Goal: Information Seeking & Learning: Learn about a topic

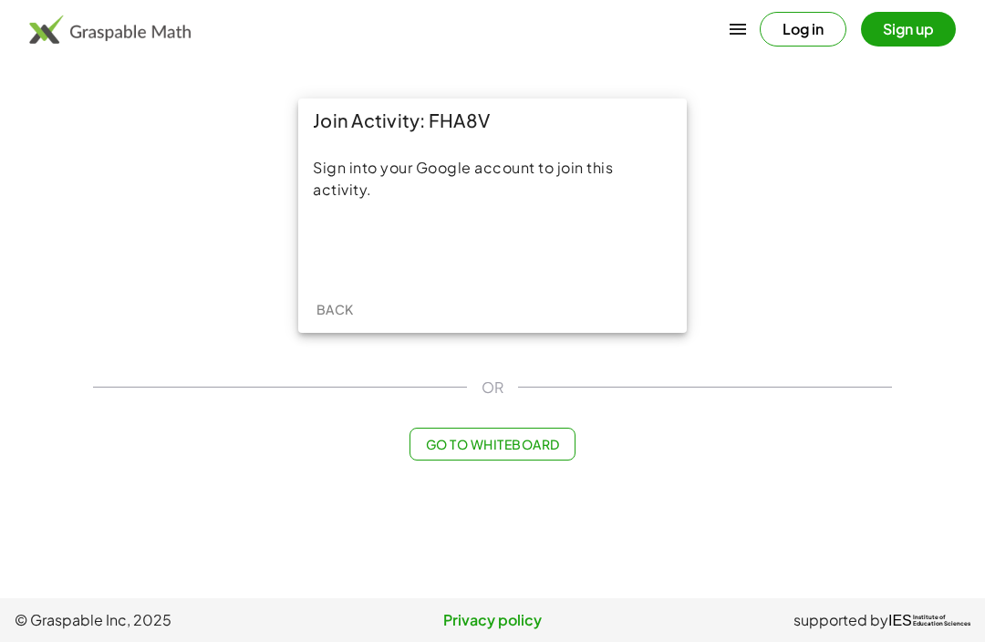
click at [530, 243] on div "Sign in with Google. Opens in new tab" at bounding box center [493, 248] width 168 height 40
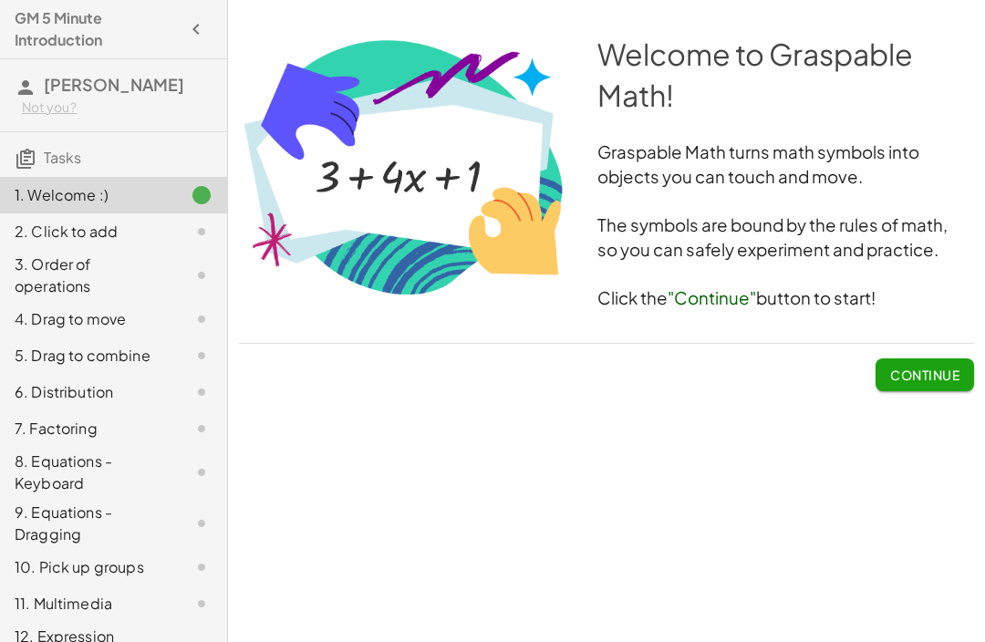
click at [912, 367] on span "Continue" at bounding box center [924, 375] width 69 height 16
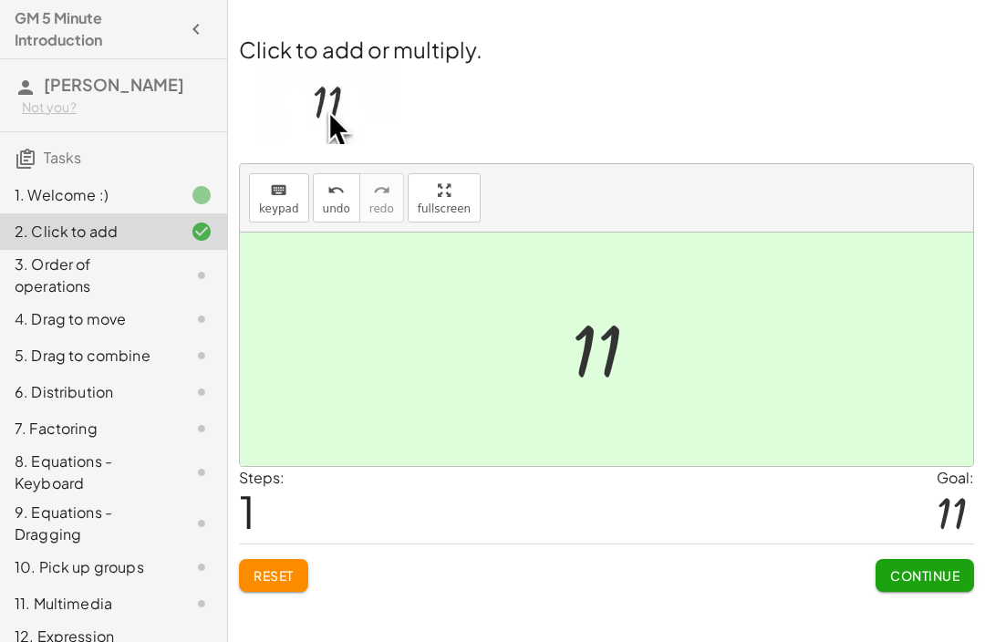
click at [925, 573] on span "Continue" at bounding box center [924, 575] width 69 height 16
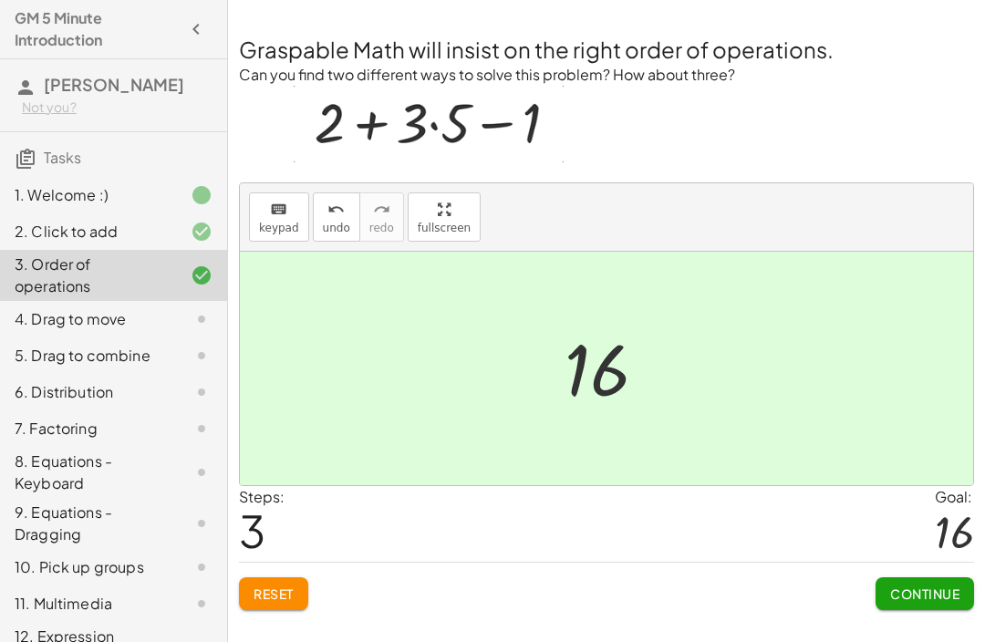
click at [930, 587] on span "Continue" at bounding box center [924, 594] width 69 height 16
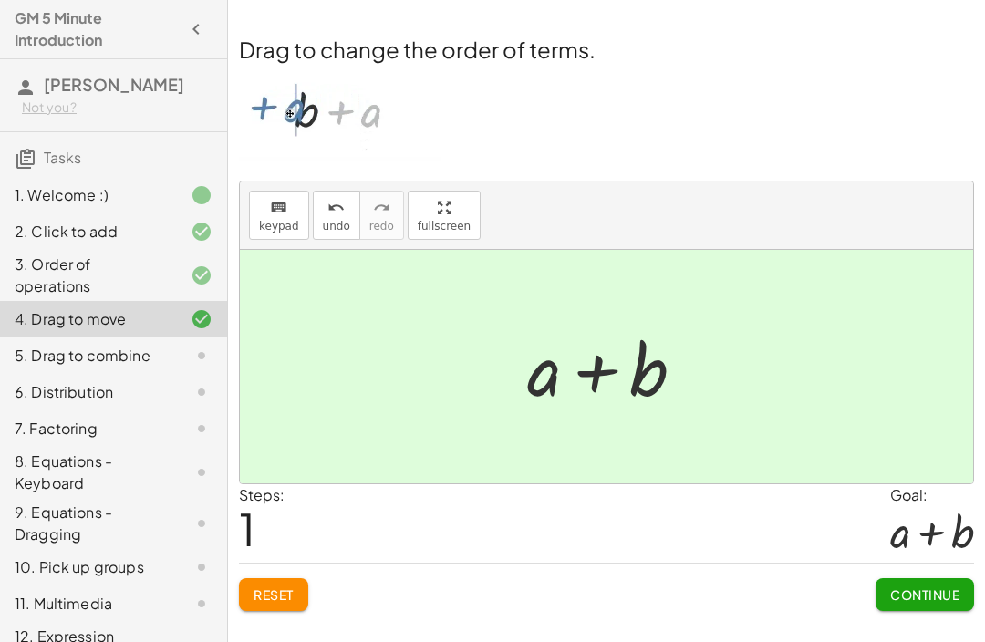
click at [930, 603] on button "Continue" at bounding box center [925, 594] width 99 height 33
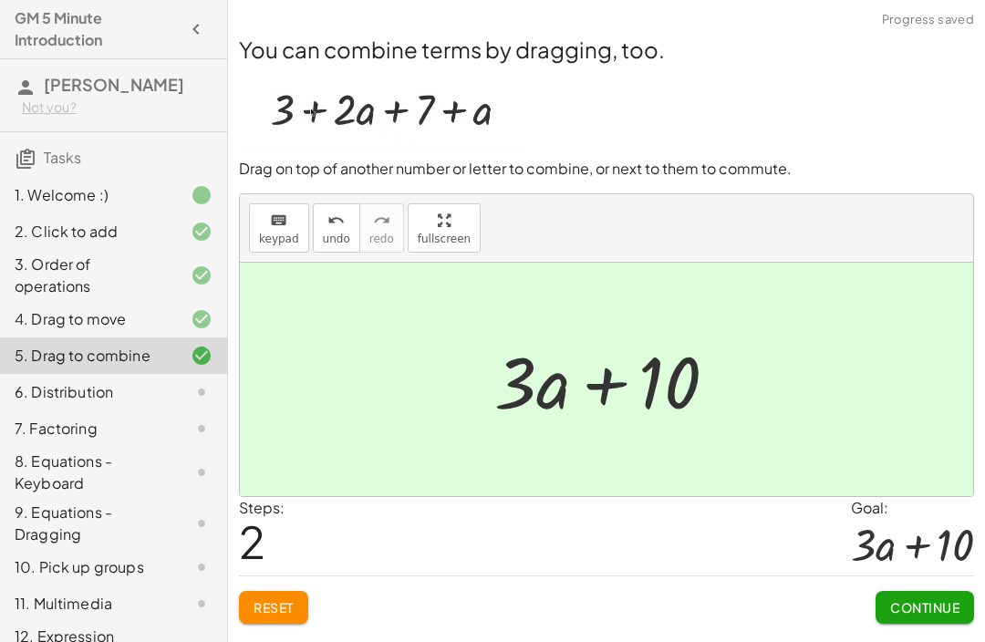
click at [914, 595] on button "Continue" at bounding box center [925, 607] width 99 height 33
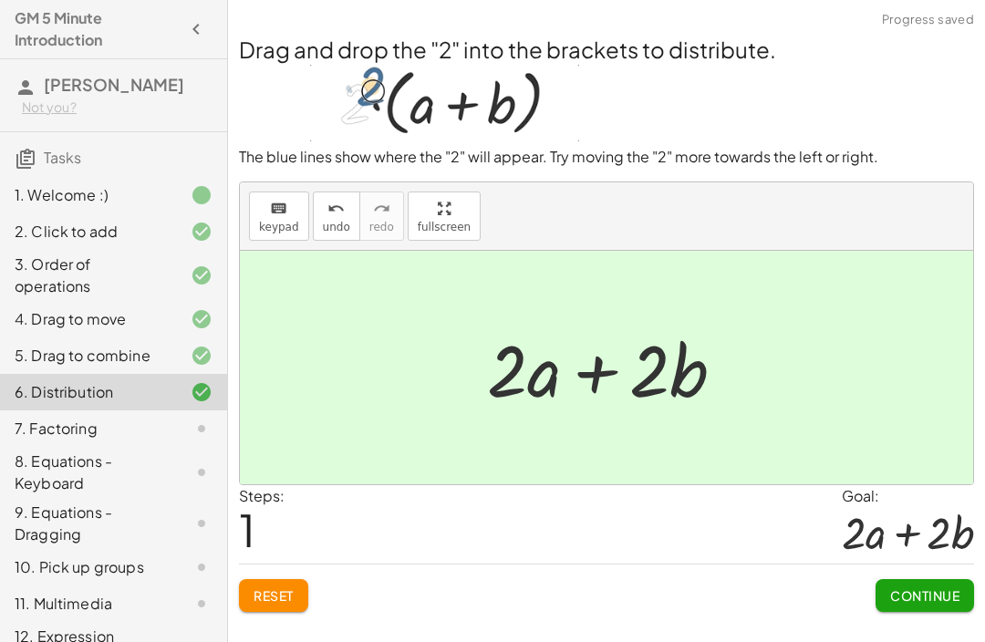
click at [912, 622] on div "Welcome to Graspable Math! Graspable Math turns math symbols into objects you c…" at bounding box center [606, 321] width 757 height 642
click at [929, 607] on button "Continue" at bounding box center [925, 595] width 99 height 33
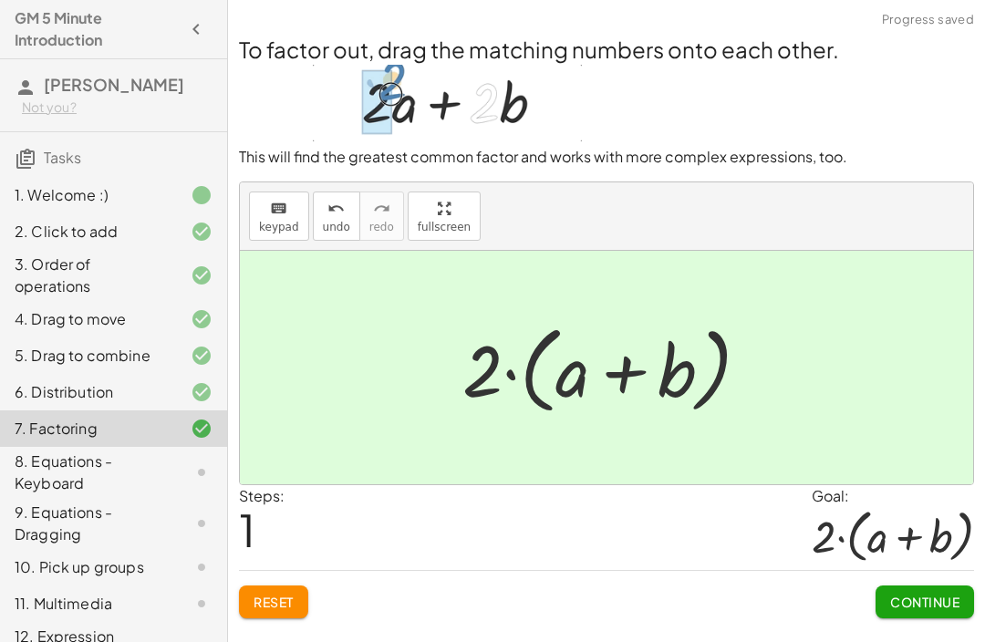
click at [917, 598] on span "Continue" at bounding box center [924, 602] width 69 height 16
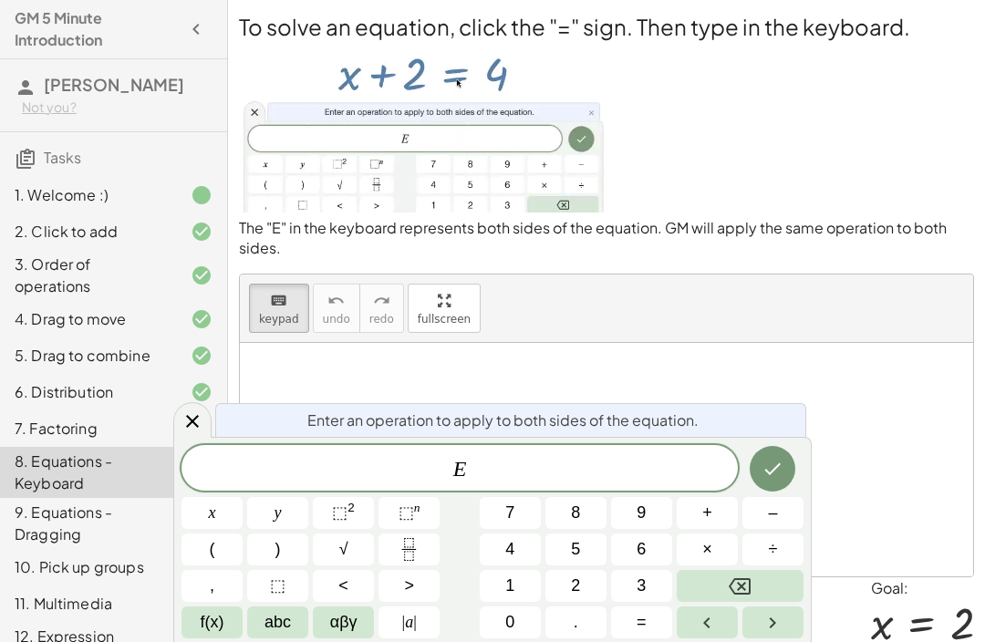
click at [774, 514] on span "–" at bounding box center [772, 513] width 9 height 25
click at [577, 578] on span "2" at bounding box center [575, 586] width 9 height 25
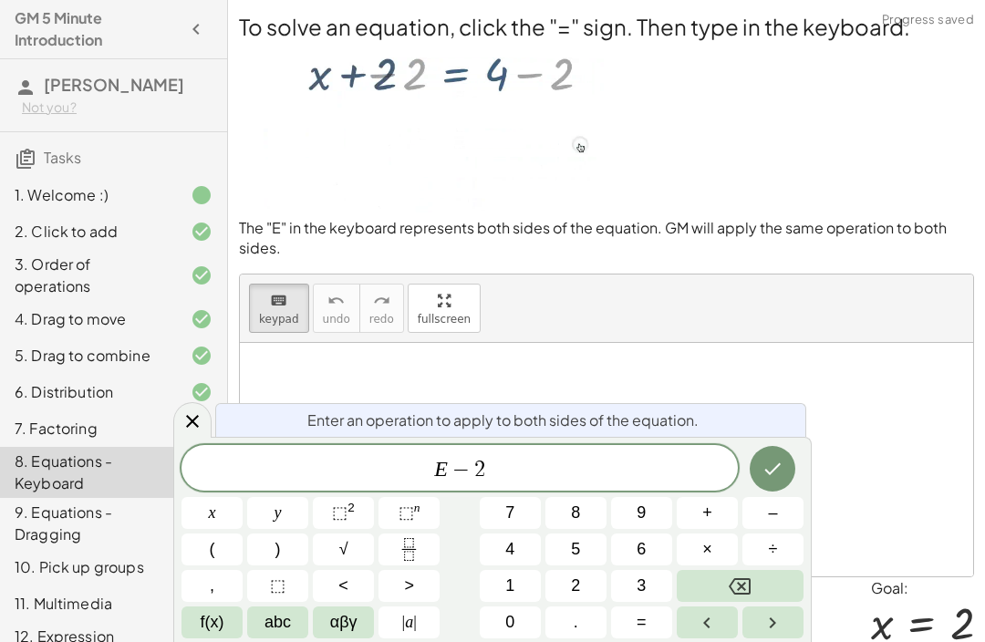
click at [780, 462] on icon "Done" at bounding box center [773, 469] width 22 height 22
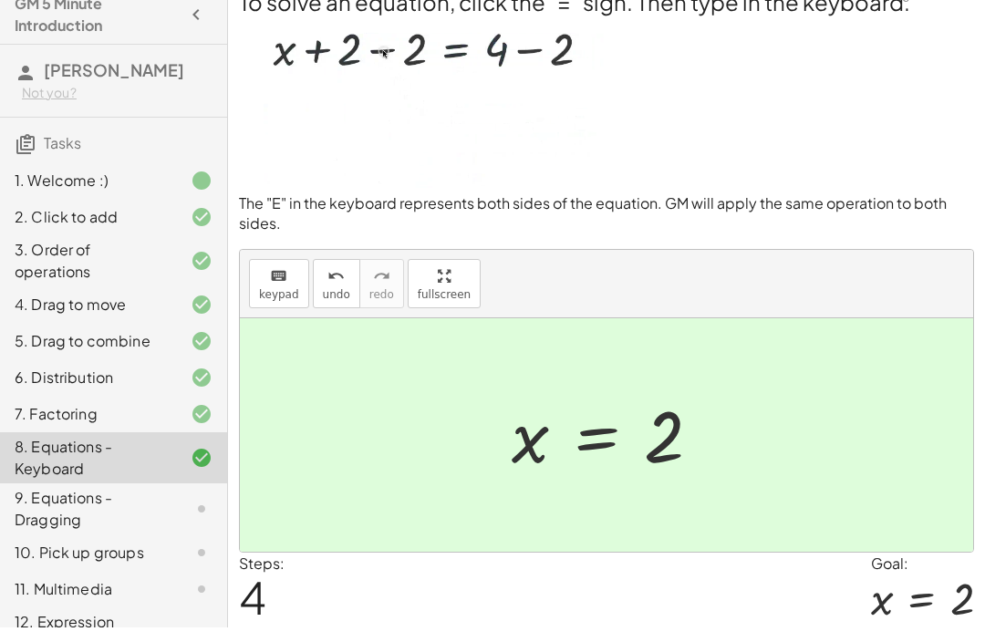
scroll to position [8, 0]
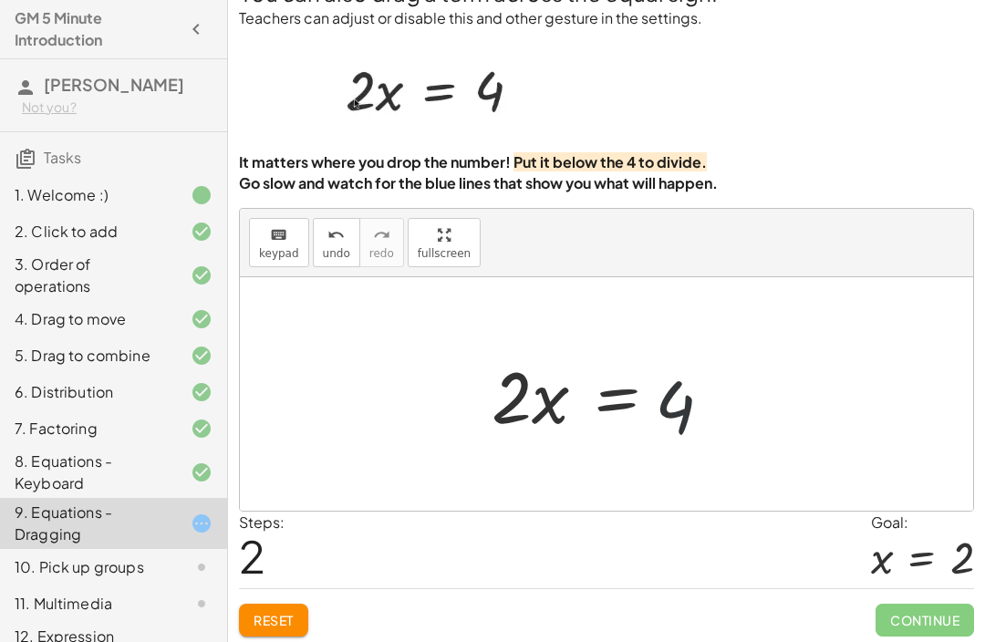
scroll to position [60, 0]
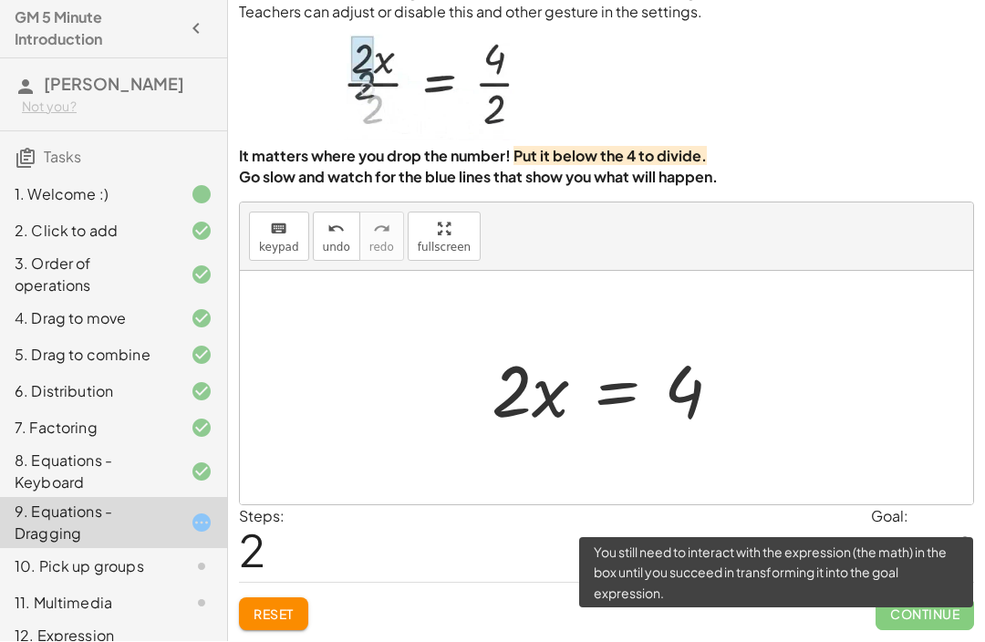
click at [917, 608] on span "Continue" at bounding box center [925, 614] width 99 height 33
click at [923, 608] on span "Continue" at bounding box center [925, 614] width 99 height 33
click at [193, 534] on div "9. Equations - Dragging" at bounding box center [113, 523] width 227 height 51
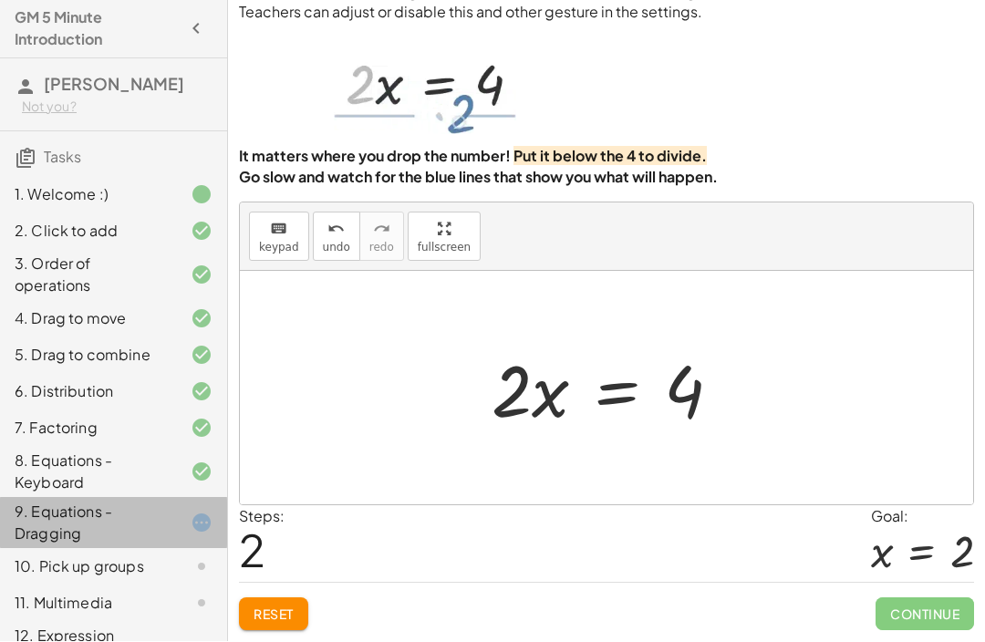
click at [195, 527] on icon at bounding box center [202, 524] width 22 height 22
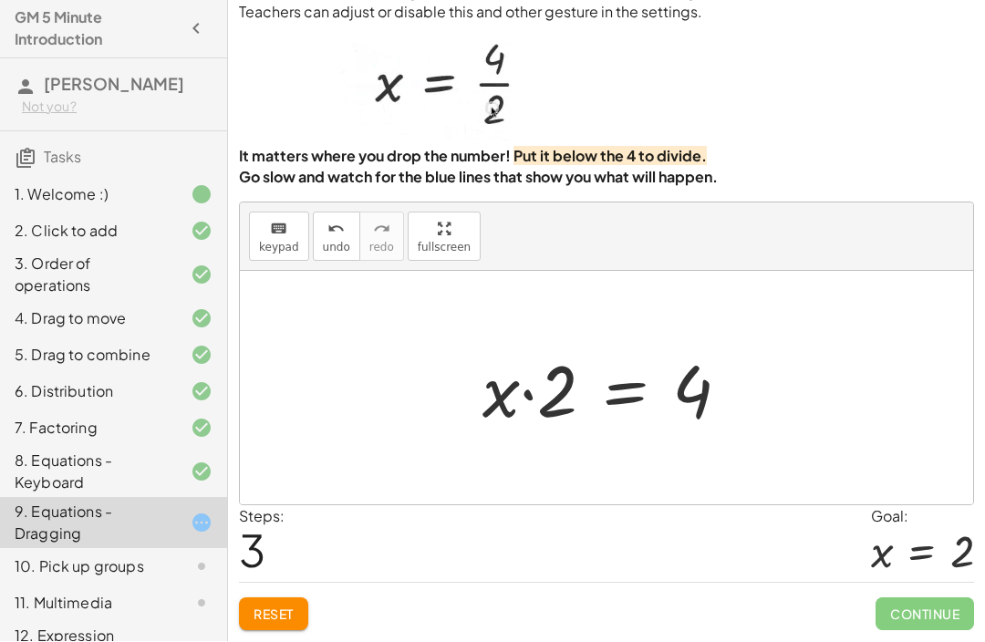
click at [923, 612] on span "Continue" at bounding box center [925, 614] width 99 height 33
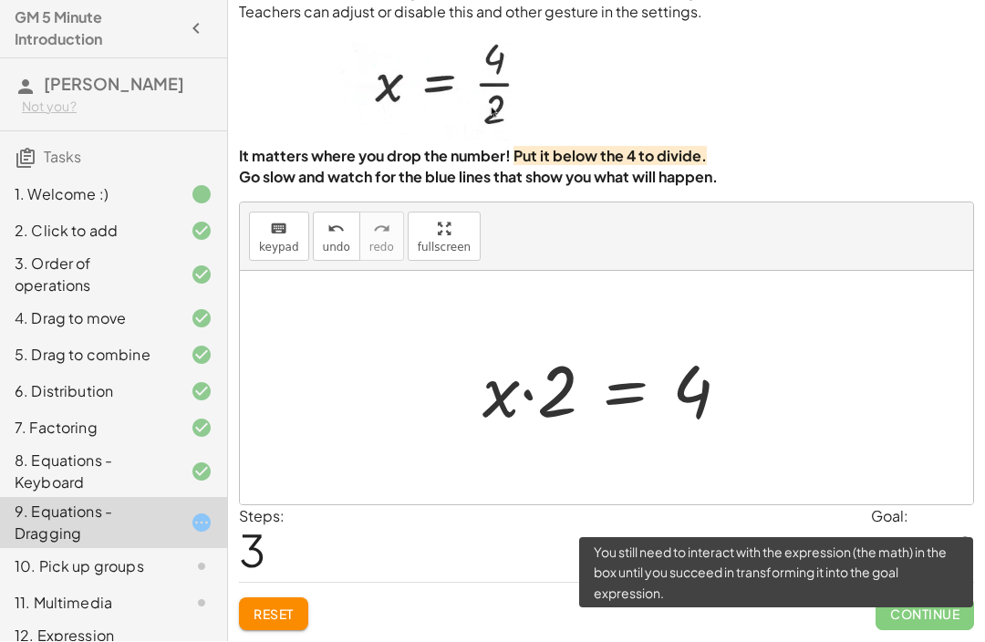
click at [922, 600] on span "Continue" at bounding box center [925, 614] width 99 height 33
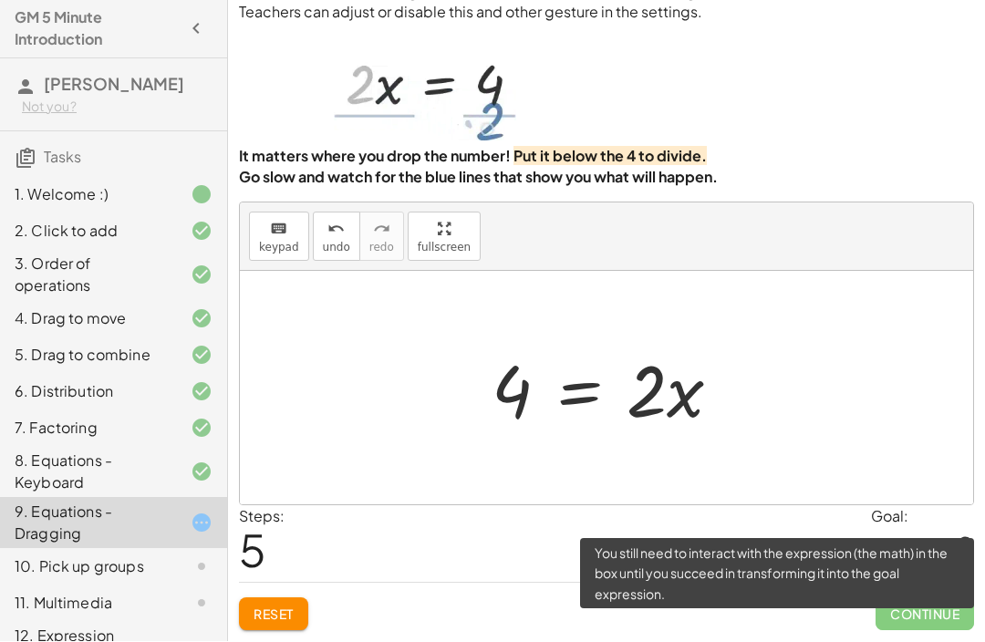
click at [914, 601] on span "Continue" at bounding box center [925, 614] width 99 height 33
click at [939, 608] on span "Continue" at bounding box center [925, 614] width 99 height 33
click at [935, 608] on span "Continue" at bounding box center [925, 614] width 99 height 33
click at [938, 608] on span "Continue" at bounding box center [925, 614] width 99 height 33
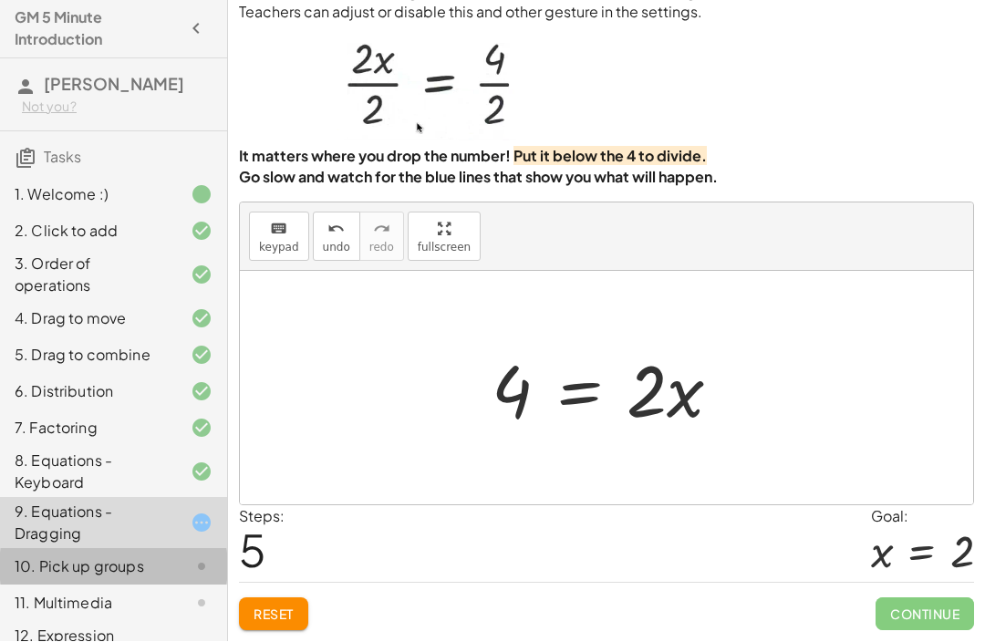
click at [111, 577] on div "10. Pick up groups" at bounding box center [88, 567] width 147 height 22
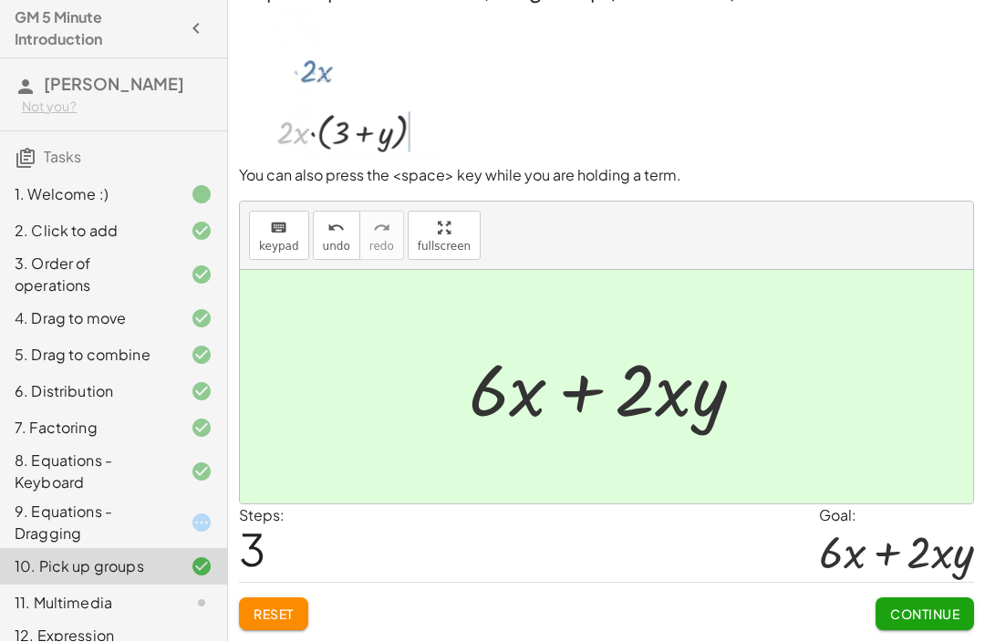
click at [933, 600] on button "Continue" at bounding box center [925, 614] width 99 height 33
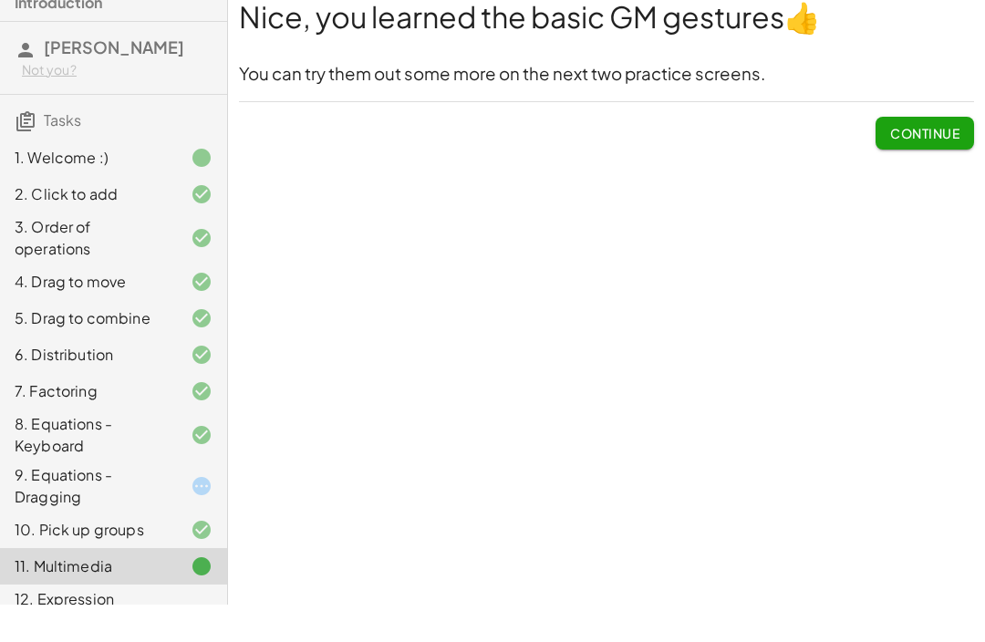
scroll to position [0, 0]
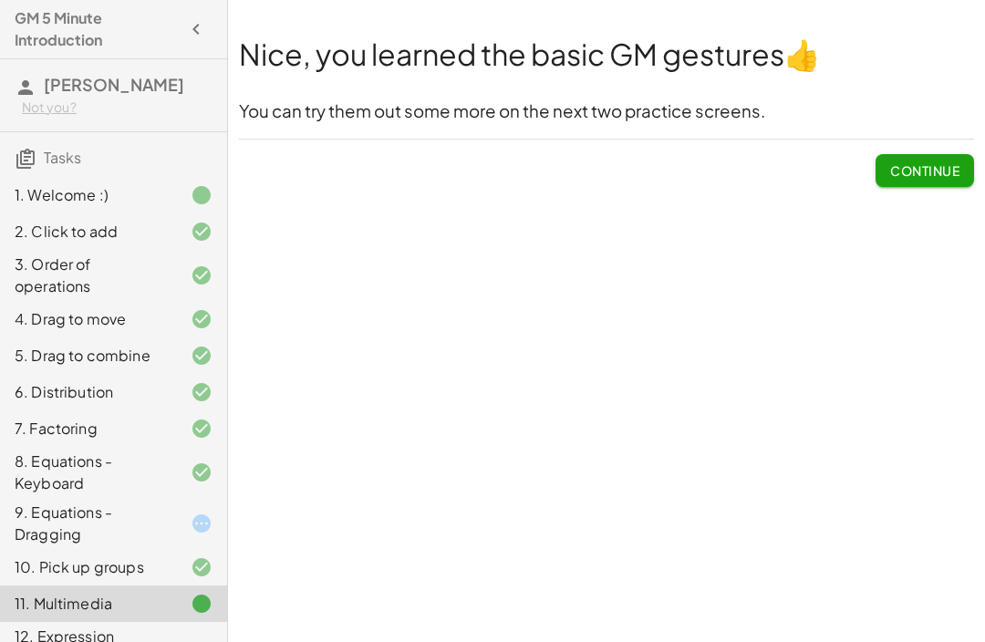
click at [938, 173] on span "Continue" at bounding box center [924, 170] width 69 height 16
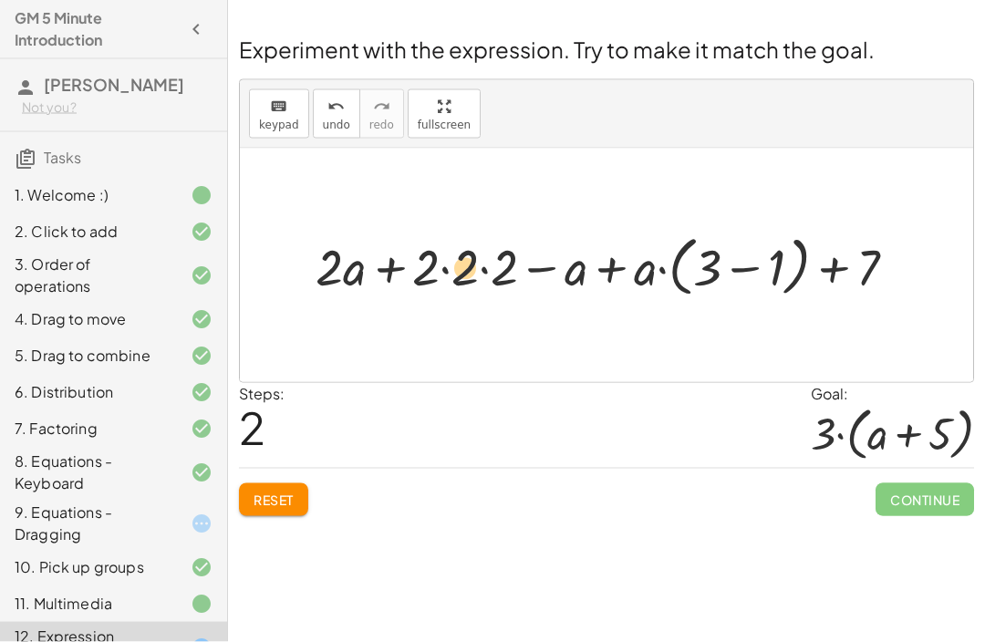
scroll to position [33, 0]
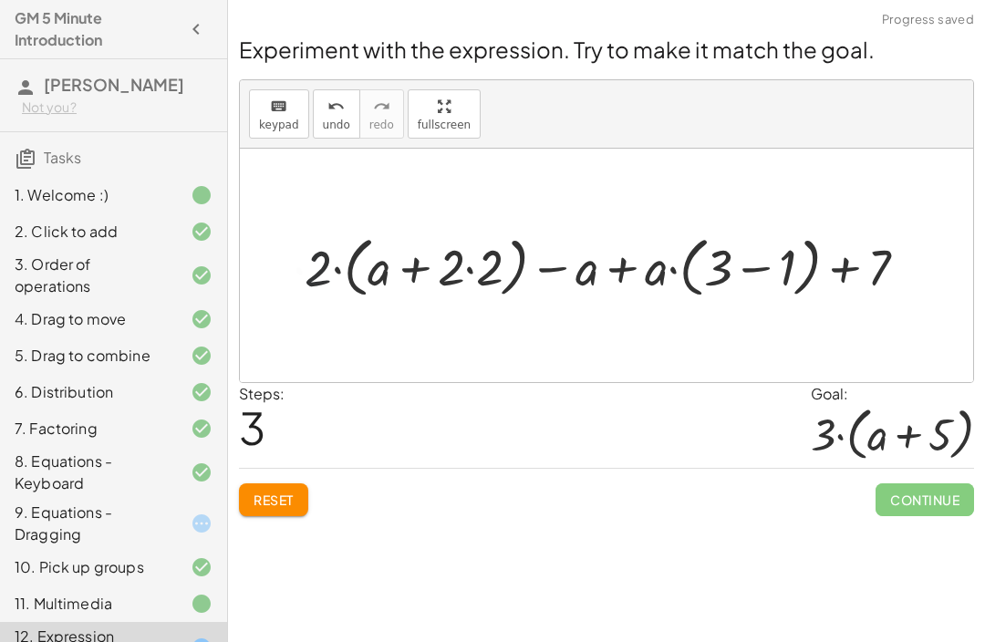
click at [275, 483] on button "Reset" at bounding box center [273, 499] width 69 height 33
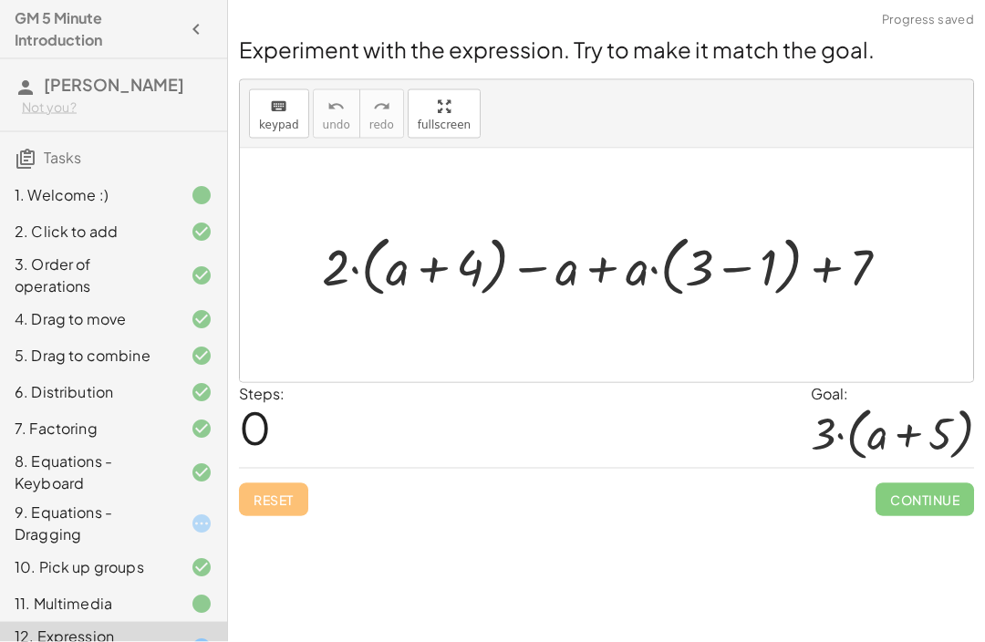
scroll to position [0, 0]
click at [294, 498] on span "Reset" at bounding box center [274, 500] width 40 height 16
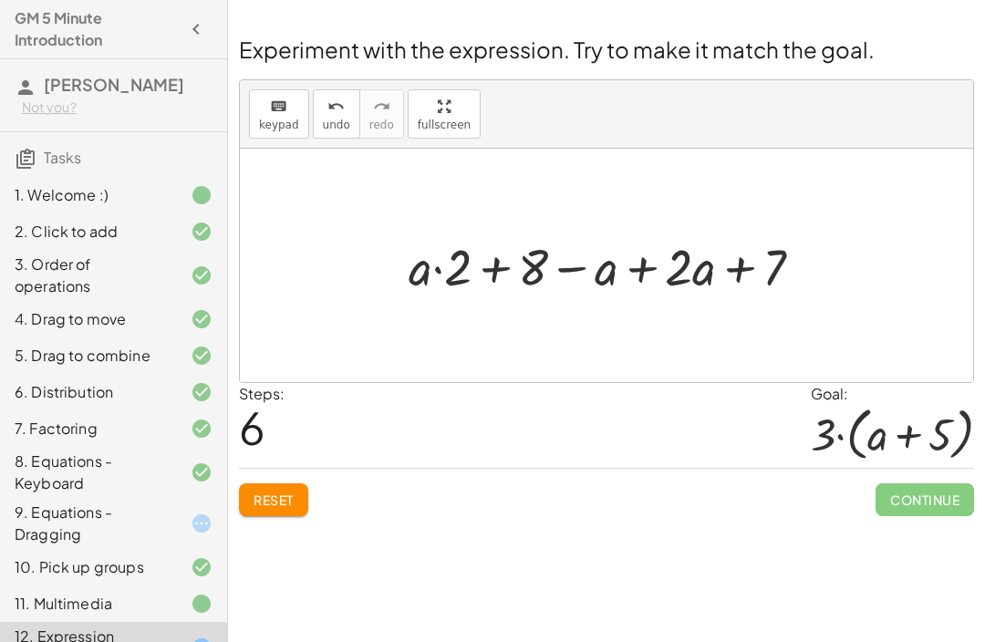
click at [291, 501] on span "Reset" at bounding box center [274, 500] width 40 height 16
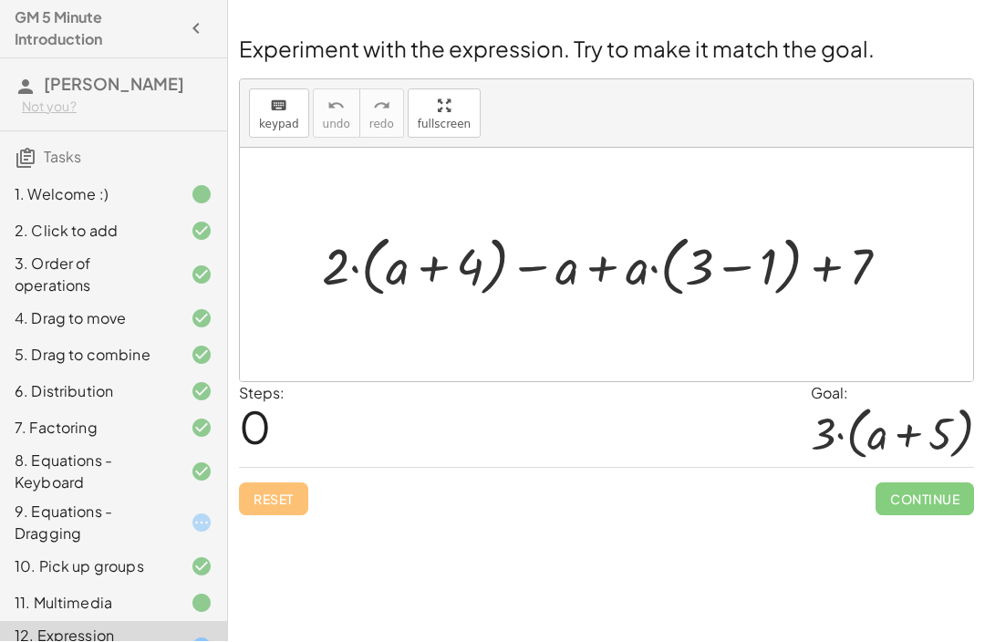
scroll to position [26, 0]
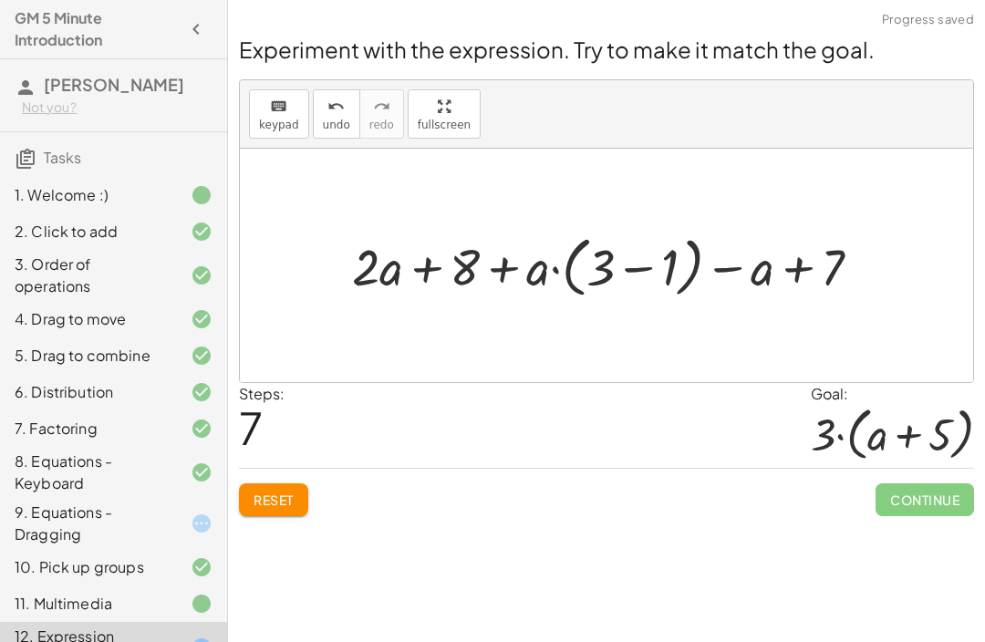
click at [292, 492] on span "Reset" at bounding box center [274, 500] width 40 height 16
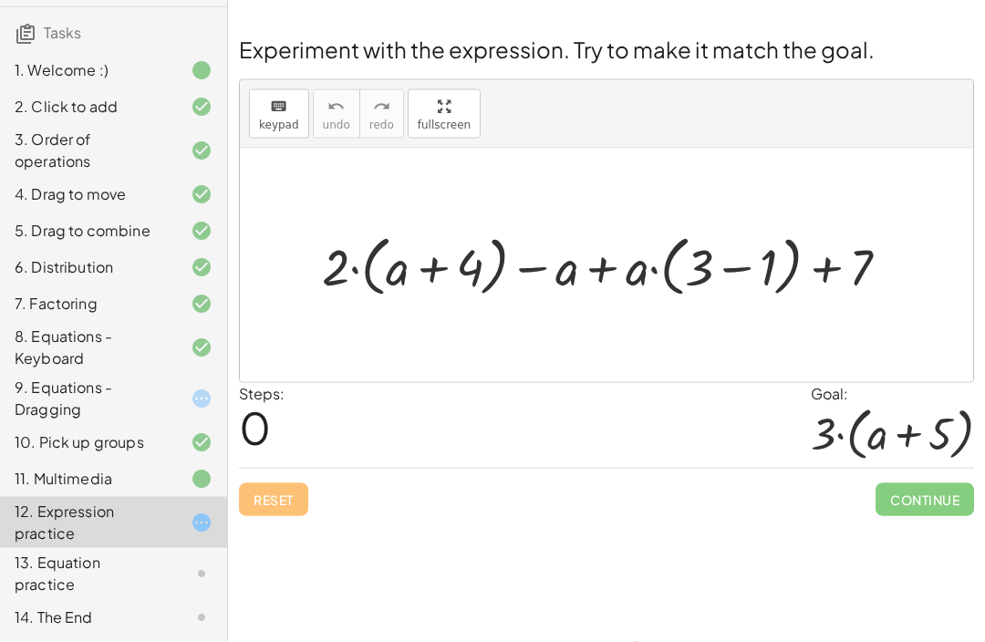
scroll to position [0, 0]
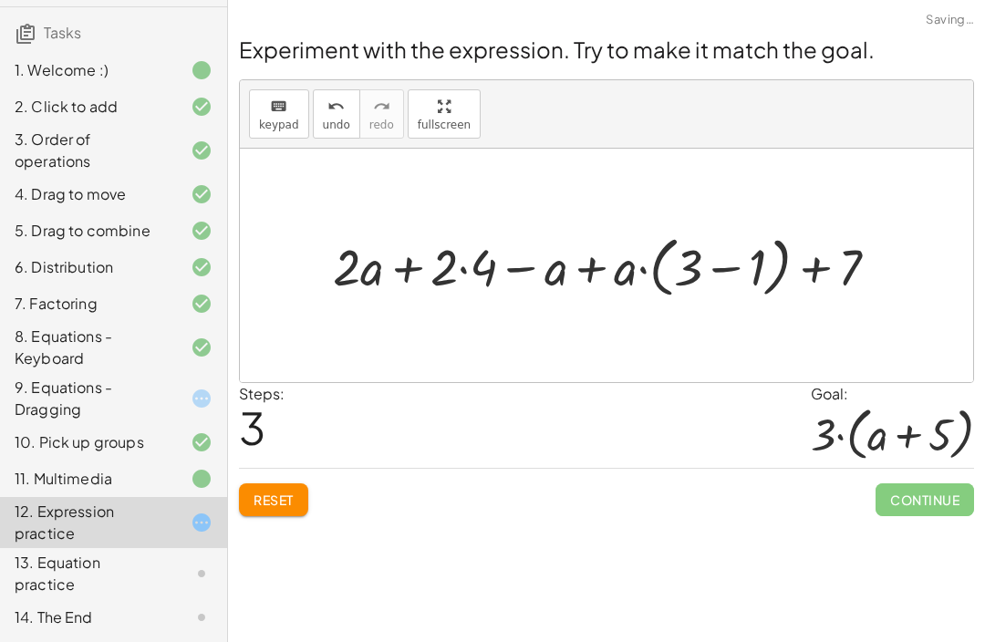
click at [303, 503] on button "Reset" at bounding box center [273, 499] width 69 height 33
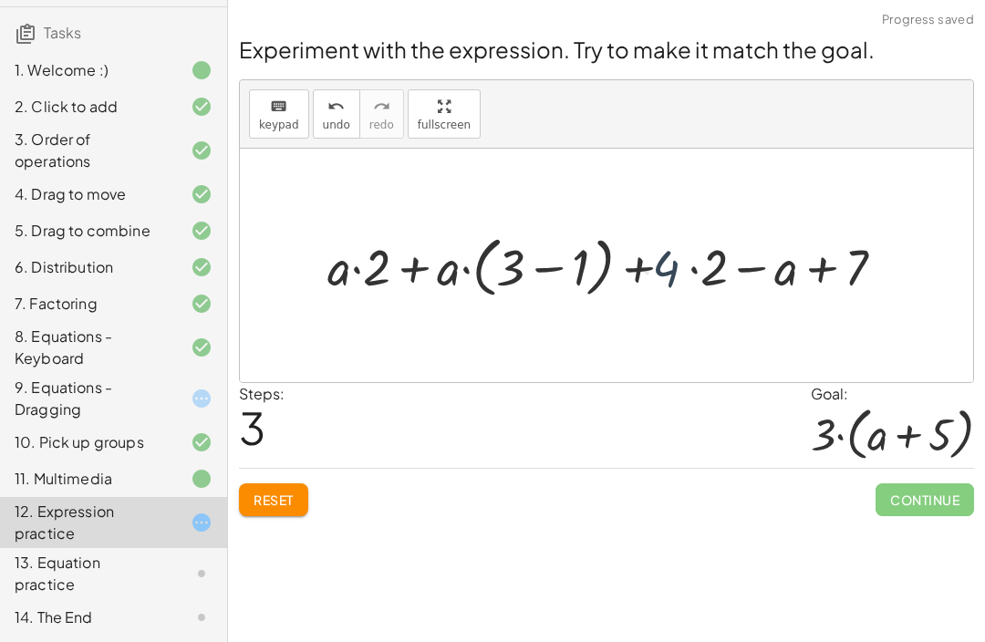
click at [279, 509] on button "Reset" at bounding box center [273, 499] width 69 height 33
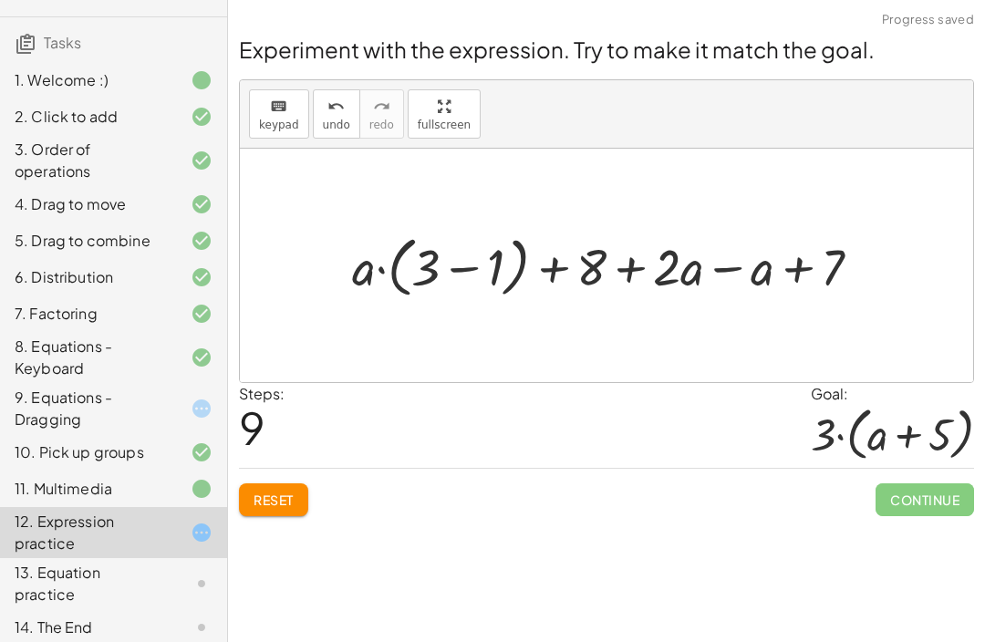
click at [298, 494] on button "Reset" at bounding box center [273, 499] width 69 height 33
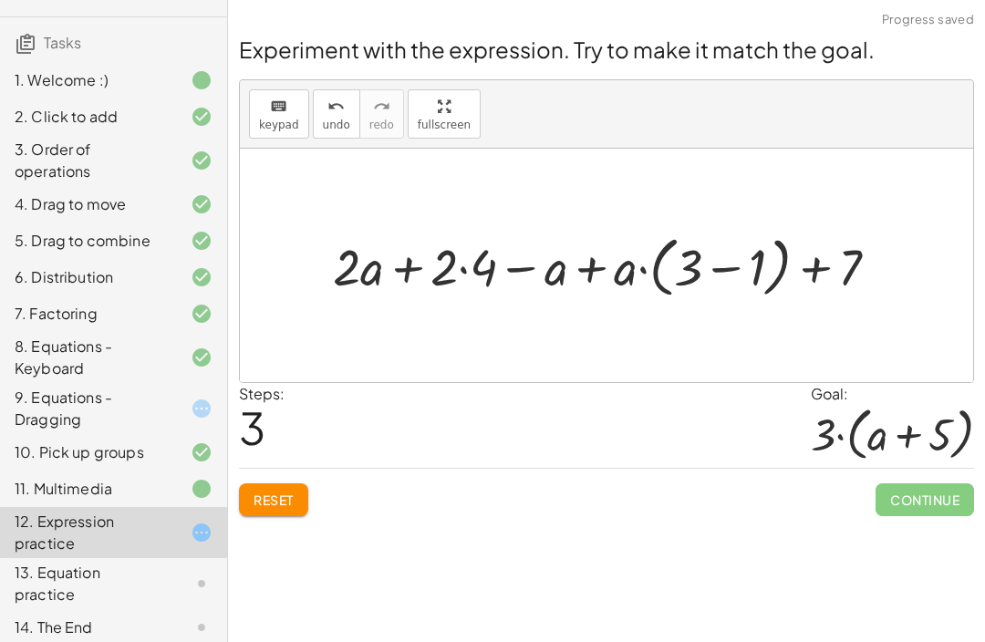
click at [303, 507] on button "Reset" at bounding box center [273, 499] width 69 height 33
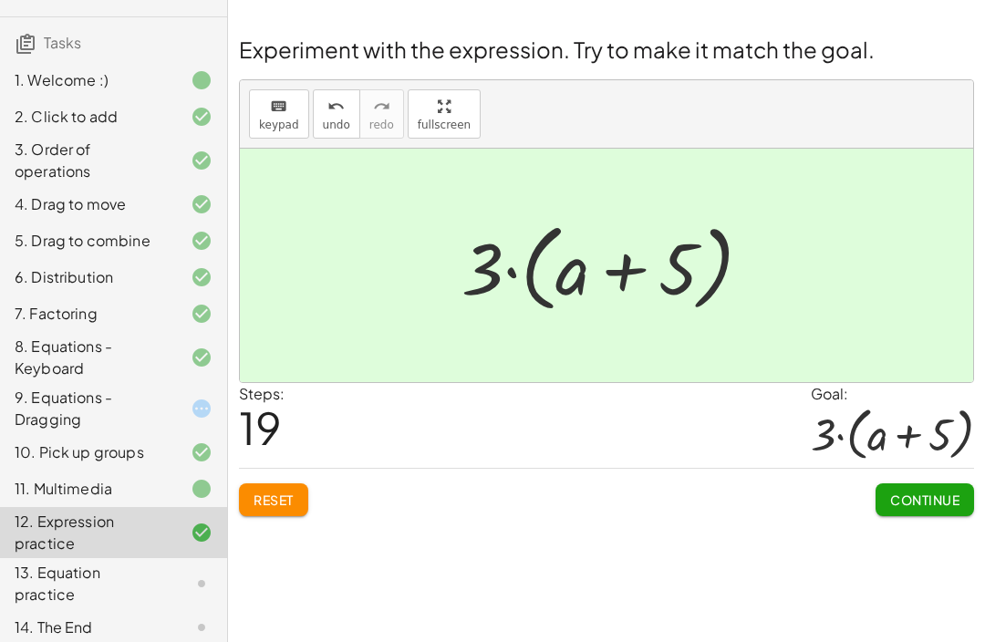
click at [928, 513] on button "Continue" at bounding box center [925, 499] width 99 height 33
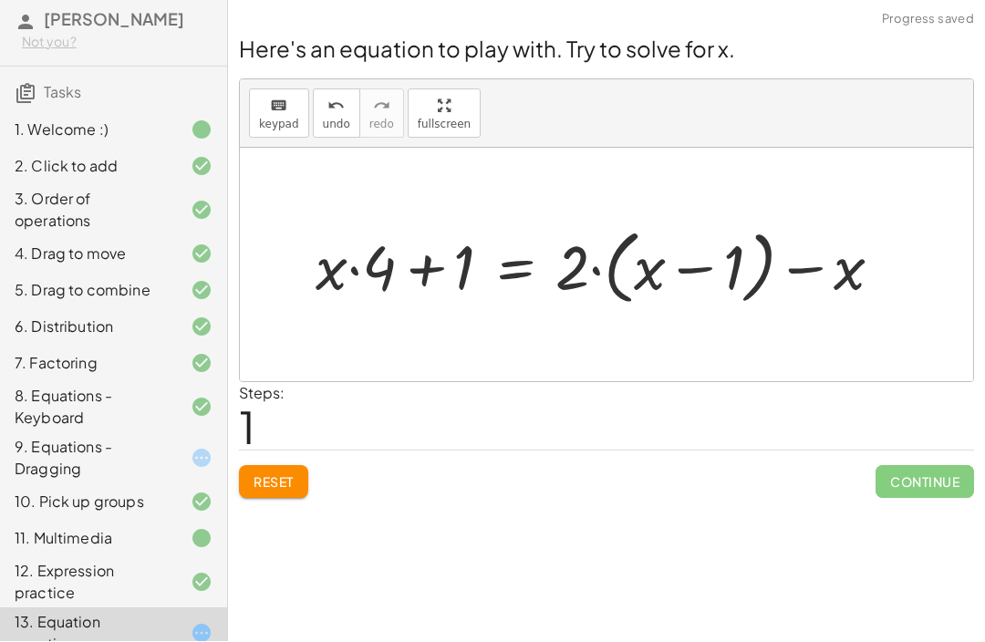
click at [291, 474] on span "Reset" at bounding box center [274, 482] width 40 height 16
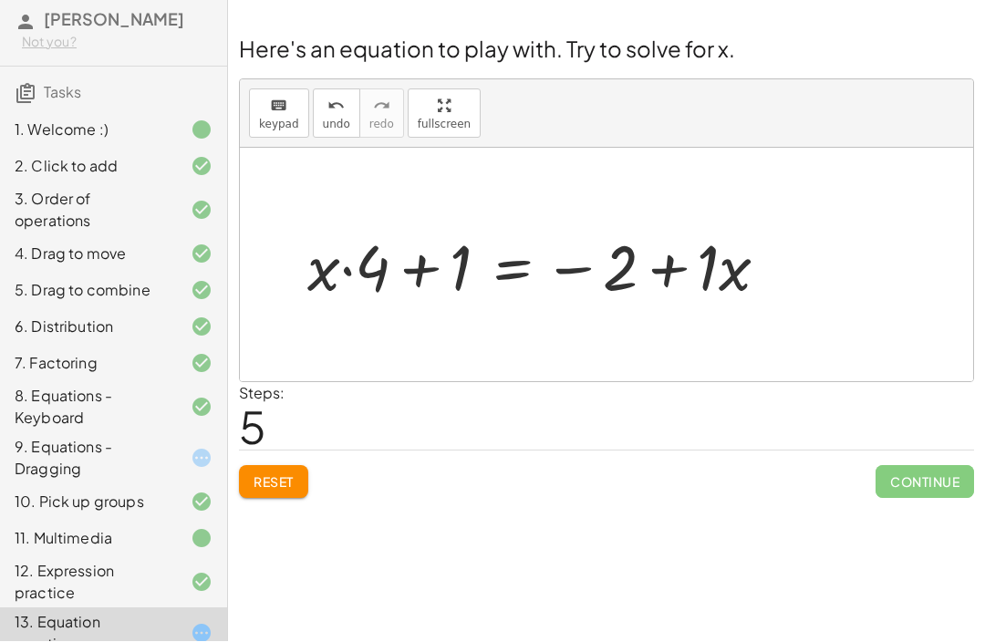
click at [982, 622] on div "Welcome to Graspable Math! Graspable Math turns math symbols into objects you c…" at bounding box center [606, 321] width 757 height 642
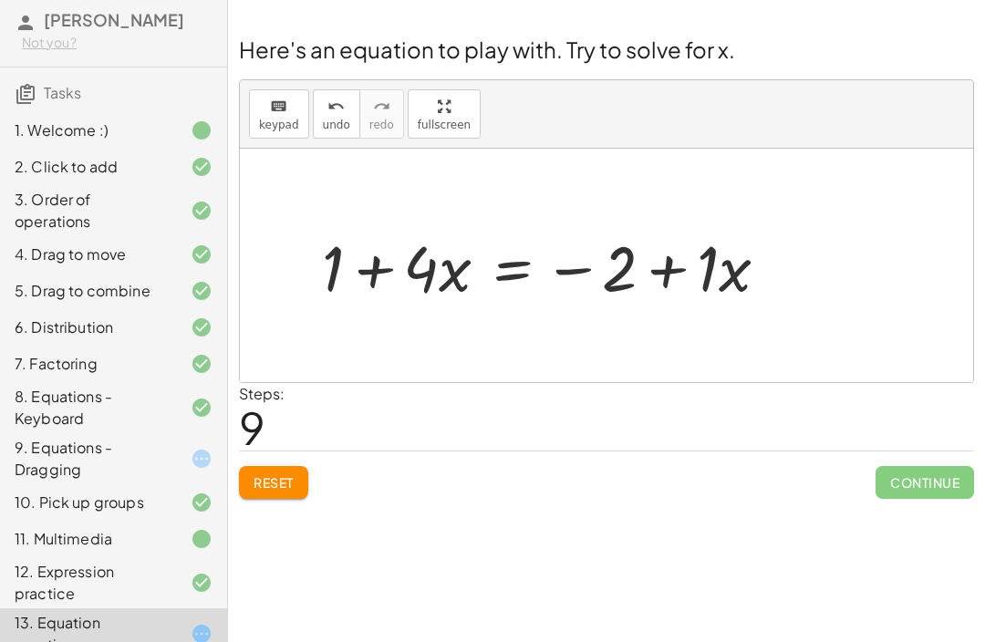
click at [298, 471] on button "Reset" at bounding box center [273, 482] width 69 height 33
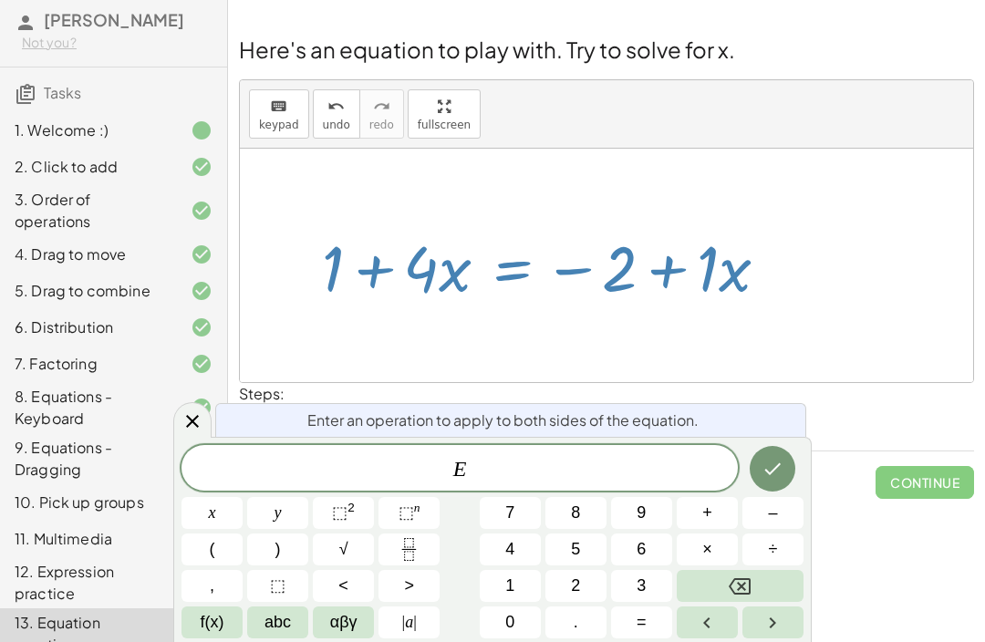
click at [784, 525] on button "–" at bounding box center [773, 513] width 61 height 32
click at [558, 586] on button "2" at bounding box center [575, 586] width 61 height 32
click at [789, 452] on button "Done" at bounding box center [773, 469] width 46 height 46
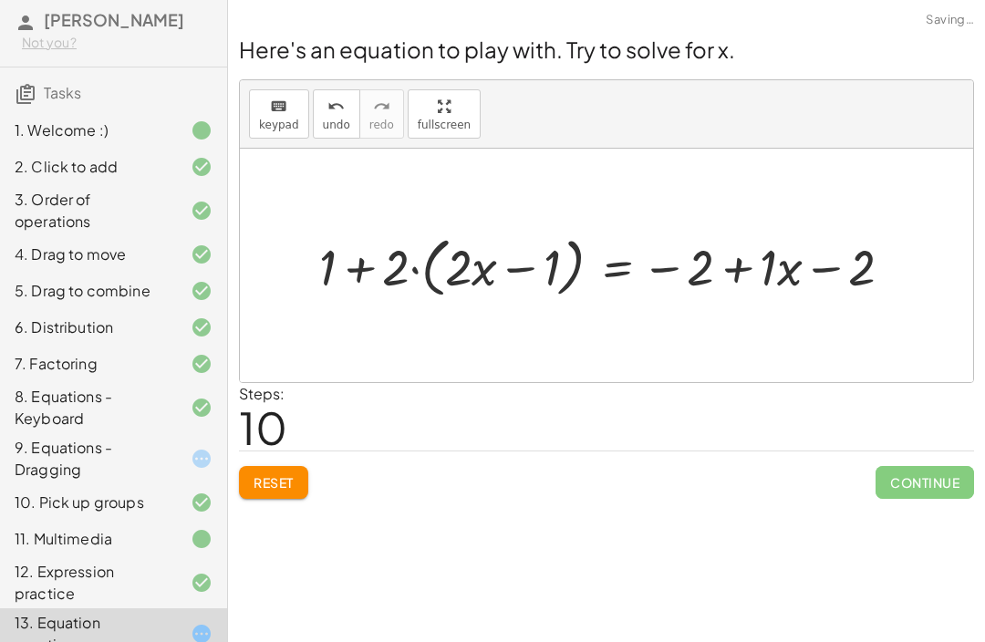
click at [294, 494] on button "Reset" at bounding box center [273, 482] width 69 height 33
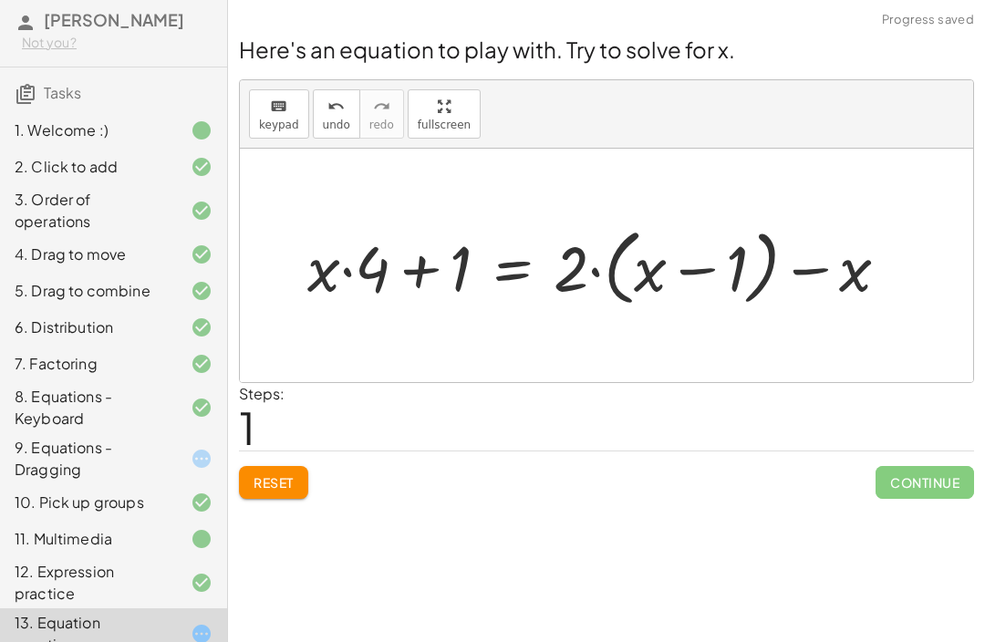
click at [269, 497] on button "Reset" at bounding box center [273, 482] width 69 height 33
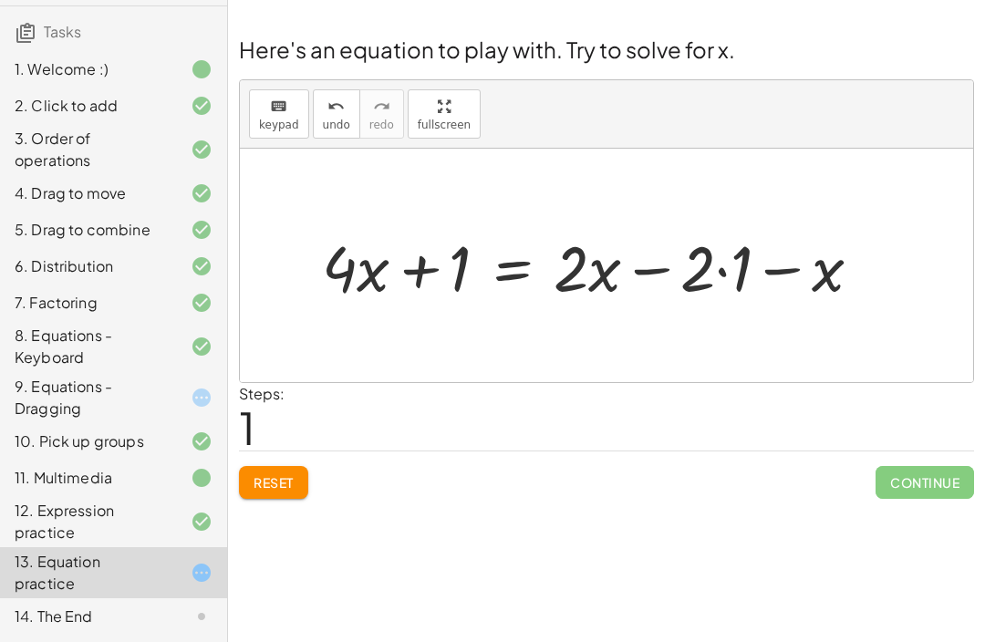
scroll to position [125, 0]
click at [277, 496] on button "Reset" at bounding box center [273, 482] width 69 height 33
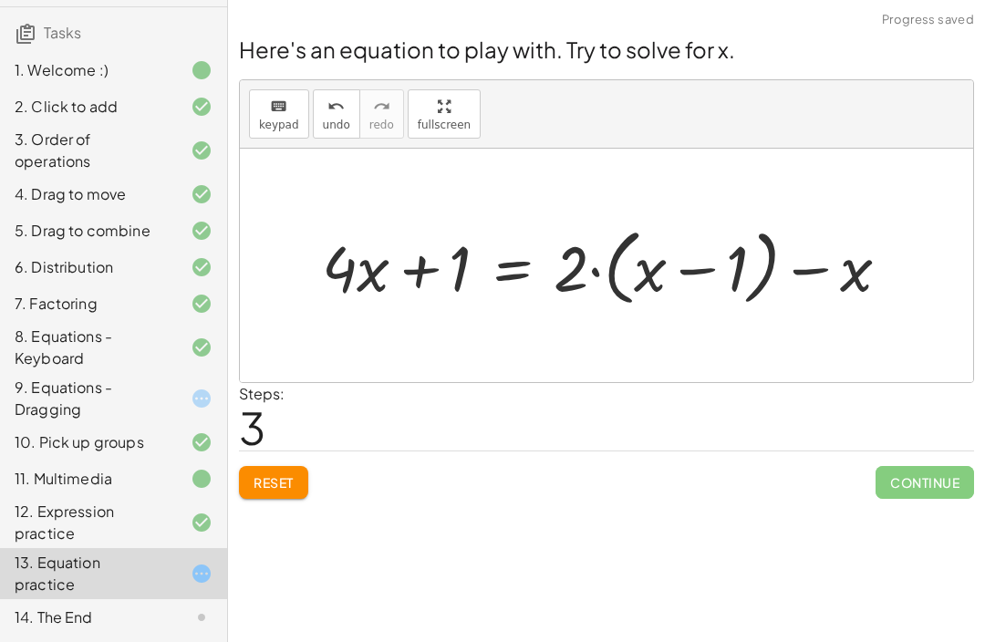
click at [292, 495] on button "Reset" at bounding box center [273, 482] width 69 height 33
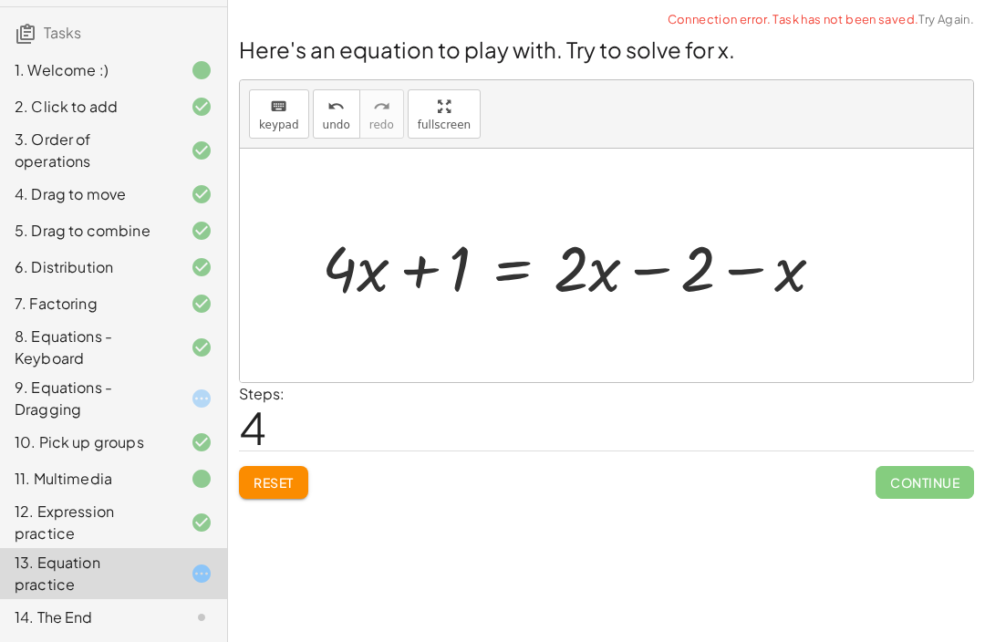
click at [283, 486] on span "Reset" at bounding box center [274, 482] width 40 height 16
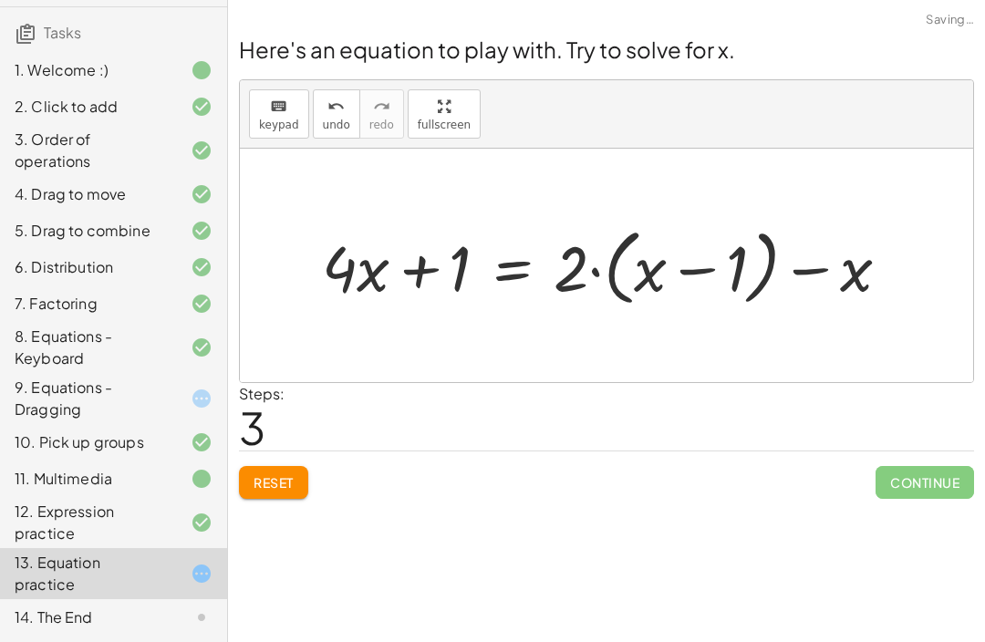
click at [277, 493] on button "Reset" at bounding box center [273, 482] width 69 height 33
click at [281, 489] on div "Reset Continue" at bounding box center [606, 475] width 735 height 48
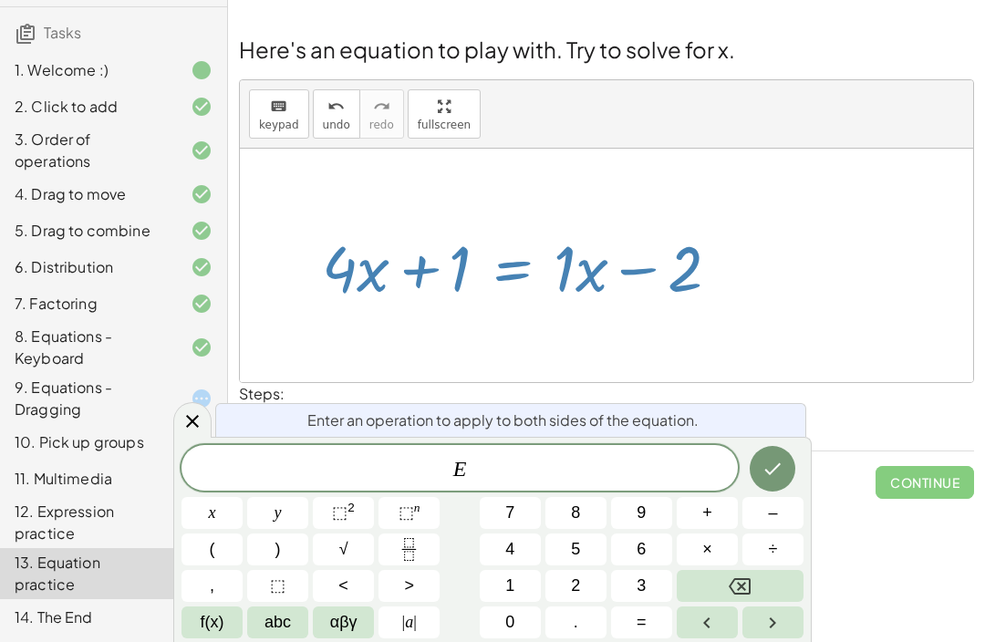
click at [517, 587] on button "1" at bounding box center [510, 586] width 61 height 32
click at [783, 549] on button "÷" at bounding box center [773, 550] width 61 height 32
click at [785, 460] on button "Done" at bounding box center [773, 469] width 46 height 46
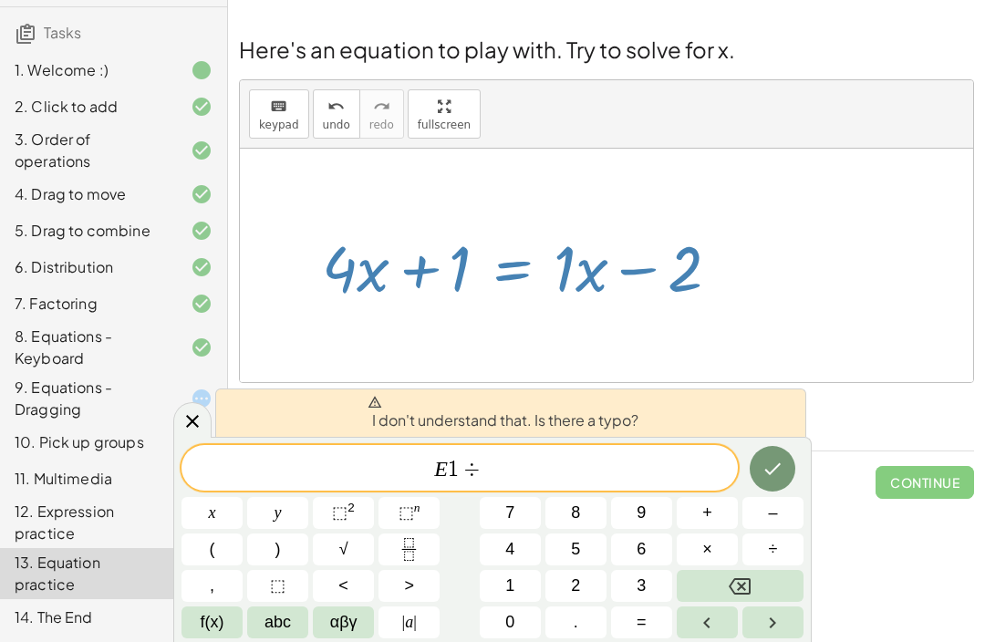
click at [773, 584] on button "Backspace" at bounding box center [740, 586] width 127 height 32
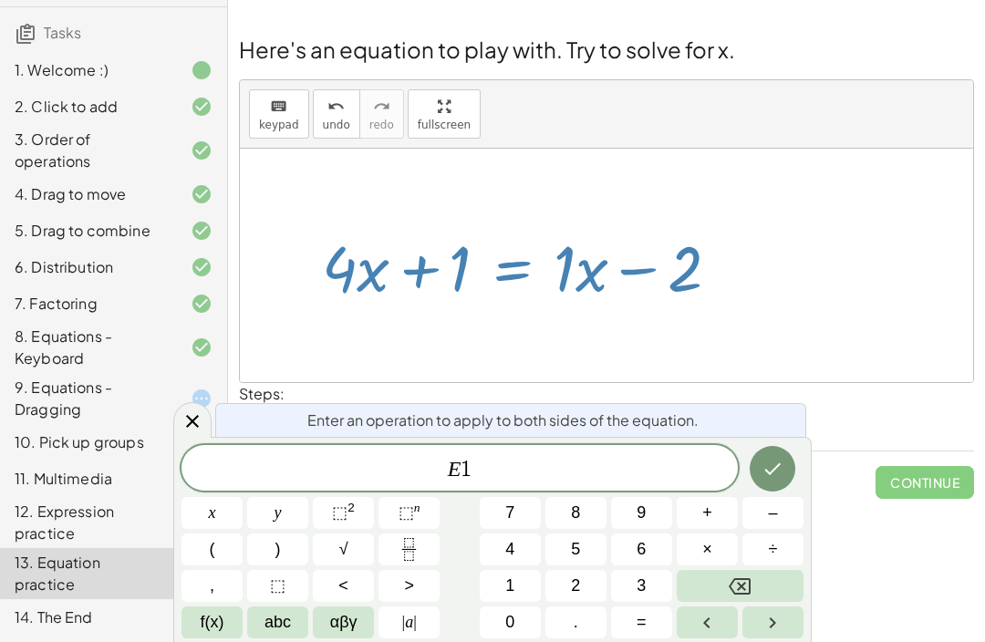
click at [518, 593] on button "1" at bounding box center [510, 586] width 61 height 32
click at [774, 517] on span "–" at bounding box center [772, 513] width 9 height 25
click at [764, 590] on button "Backspace" at bounding box center [740, 586] width 127 height 32
click at [764, 589] on button "Backspace" at bounding box center [740, 586] width 127 height 32
click at [780, 508] on button "–" at bounding box center [773, 513] width 61 height 32
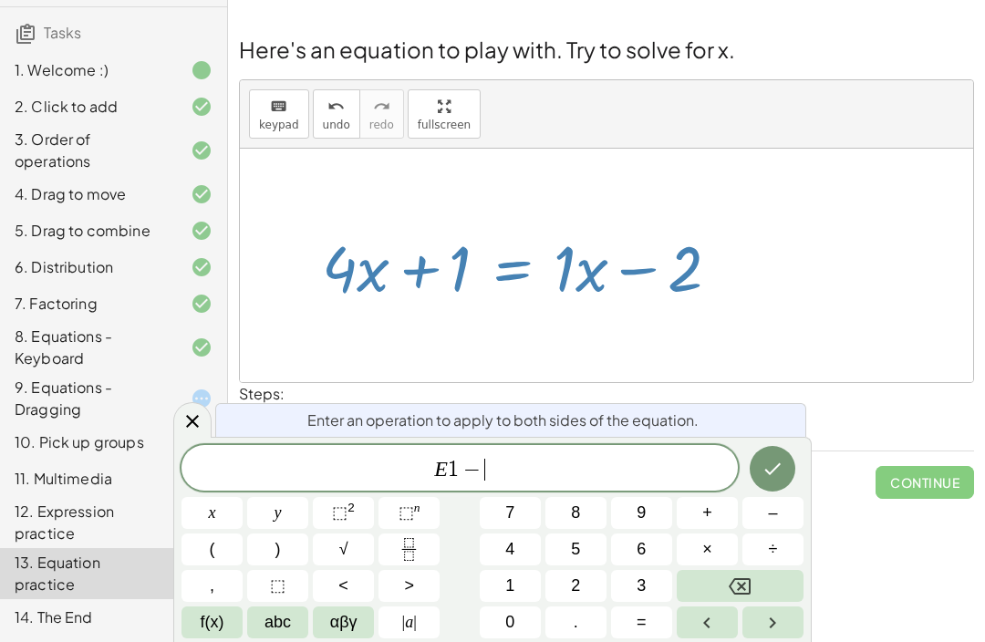
click at [780, 507] on button "–" at bounding box center [773, 513] width 61 height 32
click at [767, 582] on button "Backspace" at bounding box center [740, 586] width 127 height 32
click at [784, 462] on button "Done" at bounding box center [773, 469] width 46 height 46
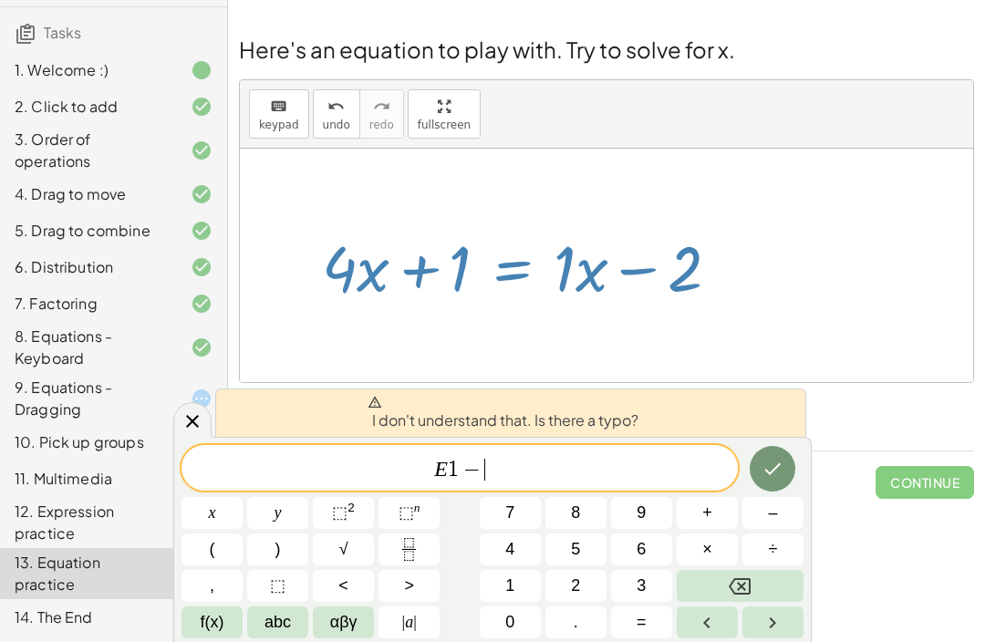
click at [756, 584] on button "Backspace" at bounding box center [740, 586] width 127 height 32
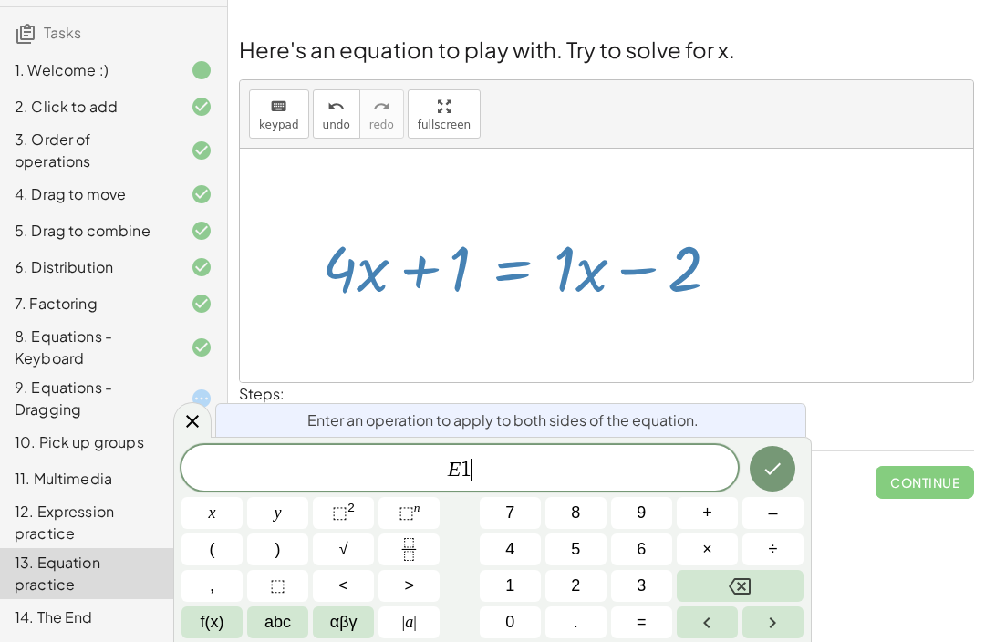
click at [755, 584] on button "Backspace" at bounding box center [740, 586] width 127 height 32
click at [756, 582] on button "Backspace" at bounding box center [740, 586] width 127 height 32
click at [182, 418] on icon at bounding box center [193, 421] width 22 height 22
click at [594, 571] on button "2" at bounding box center [575, 586] width 61 height 32
click at [780, 500] on button "–" at bounding box center [773, 513] width 61 height 32
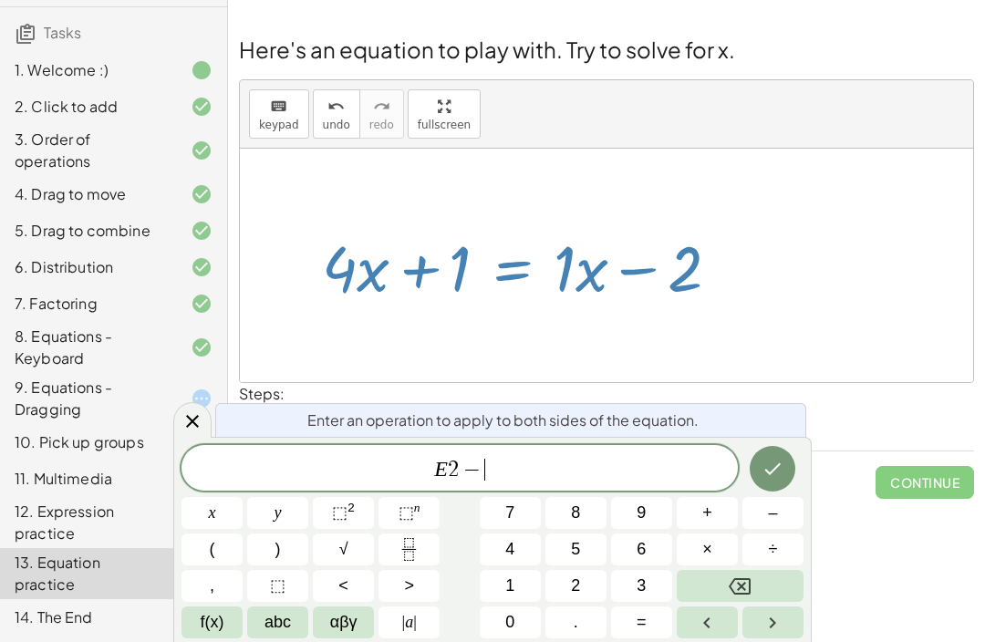
click at [779, 460] on icon "Done" at bounding box center [773, 469] width 22 height 22
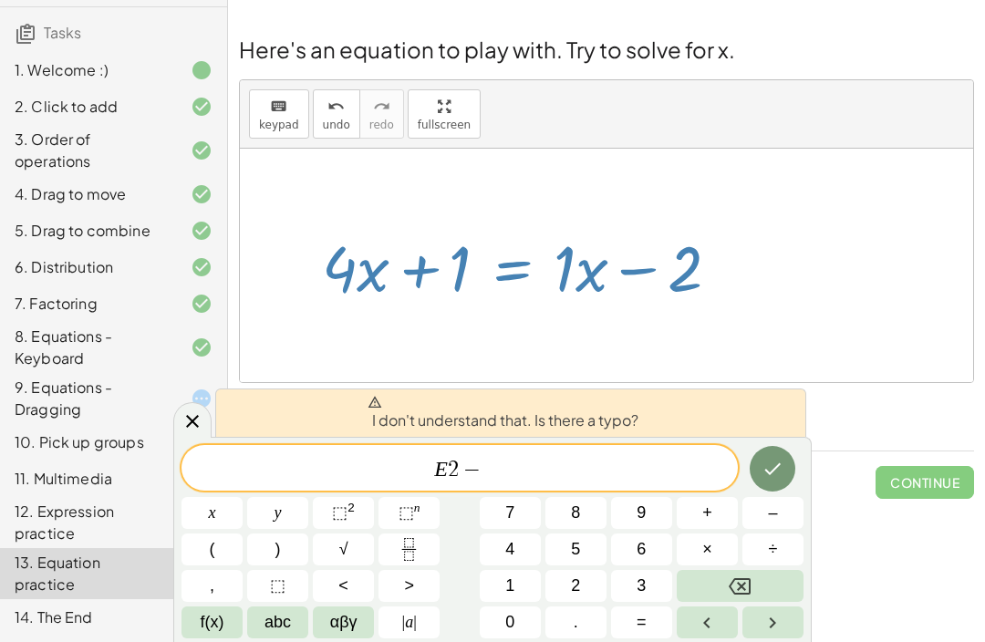
click at [741, 571] on button "Backspace" at bounding box center [740, 586] width 127 height 32
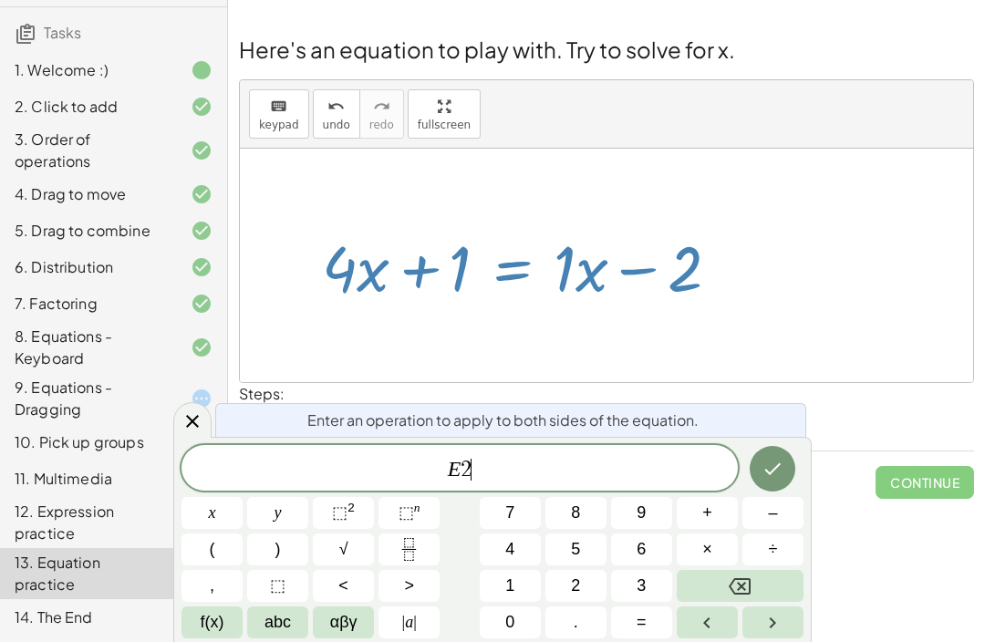
click at [740, 571] on button "Backspace" at bounding box center [740, 586] width 127 height 32
click at [776, 502] on span "–" at bounding box center [772, 513] width 9 height 25
click at [586, 554] on button "5" at bounding box center [575, 550] width 61 height 32
click at [733, 562] on button "×" at bounding box center [707, 550] width 61 height 32
click at [697, 588] on button "Backspace" at bounding box center [740, 586] width 127 height 32
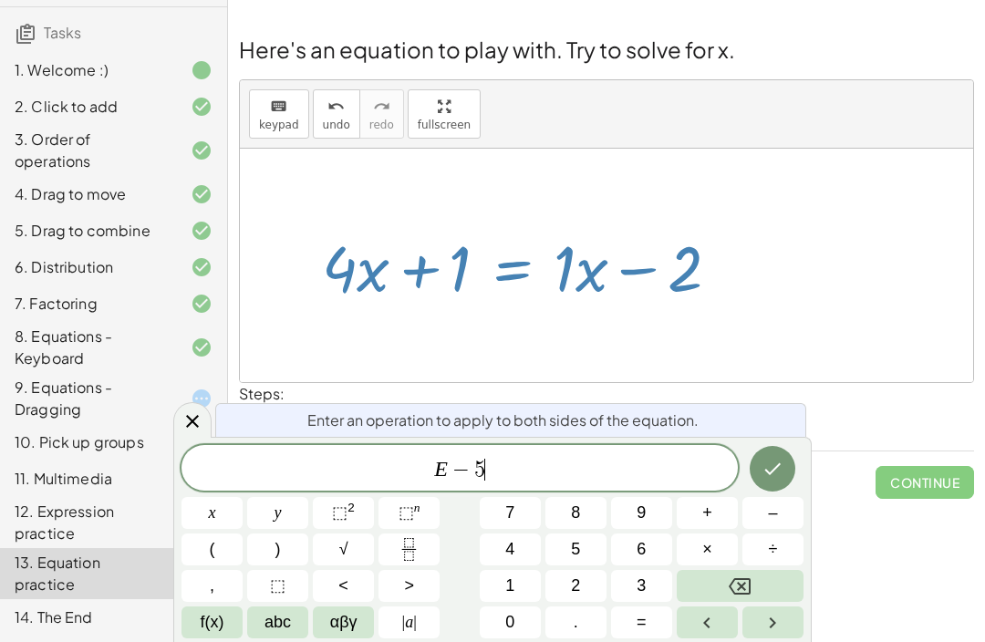
click at [697, 587] on button "Backspace" at bounding box center [740, 586] width 127 height 32
click at [582, 573] on button "2" at bounding box center [575, 586] width 61 height 32
click at [784, 466] on icon "Done" at bounding box center [773, 469] width 22 height 22
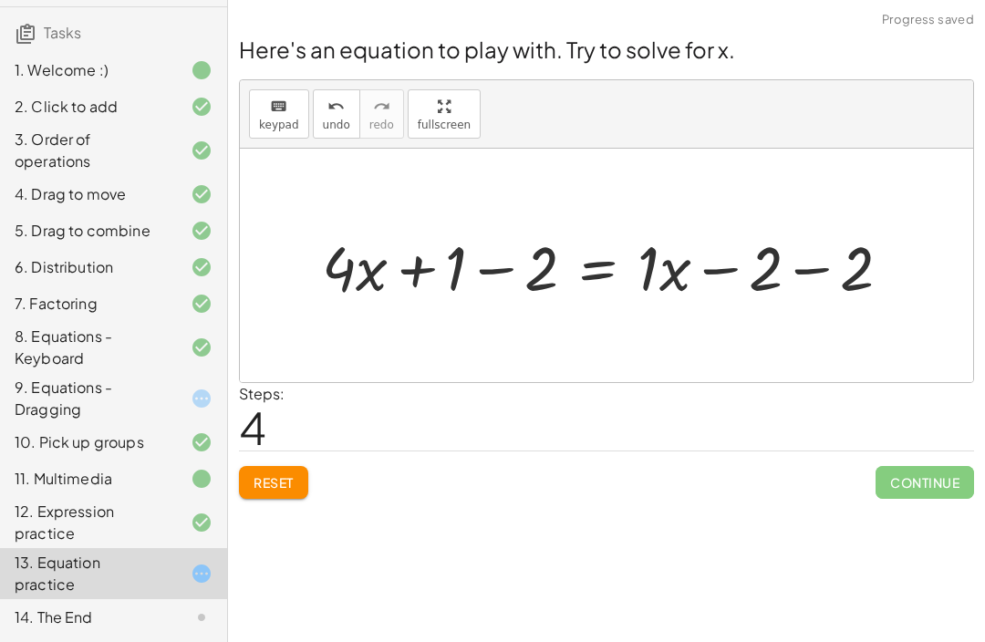
click at [279, 496] on button "Reset" at bounding box center [273, 482] width 69 height 33
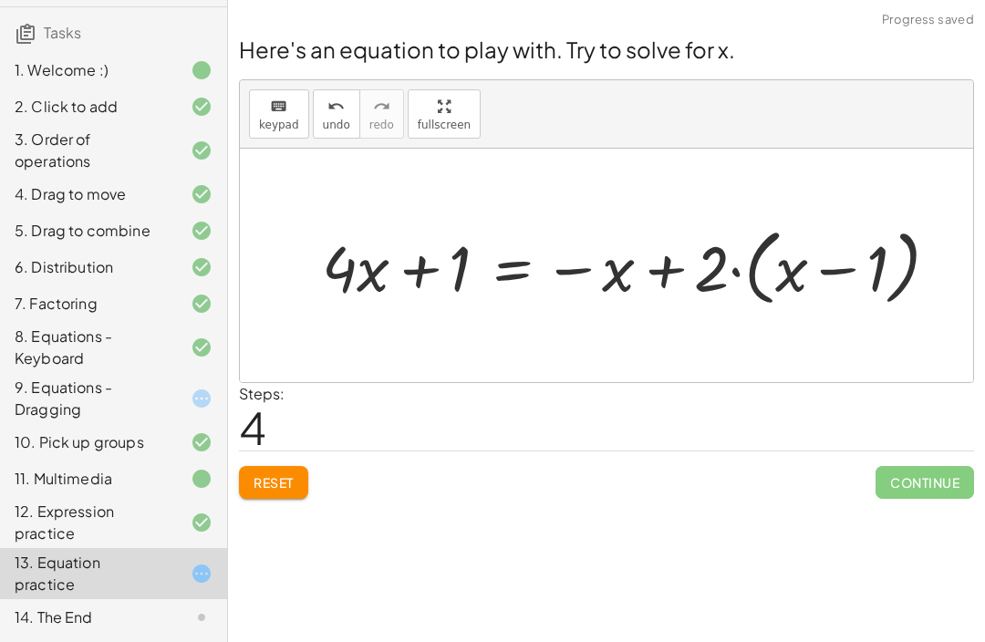
click at [278, 486] on span "Reset" at bounding box center [274, 482] width 40 height 16
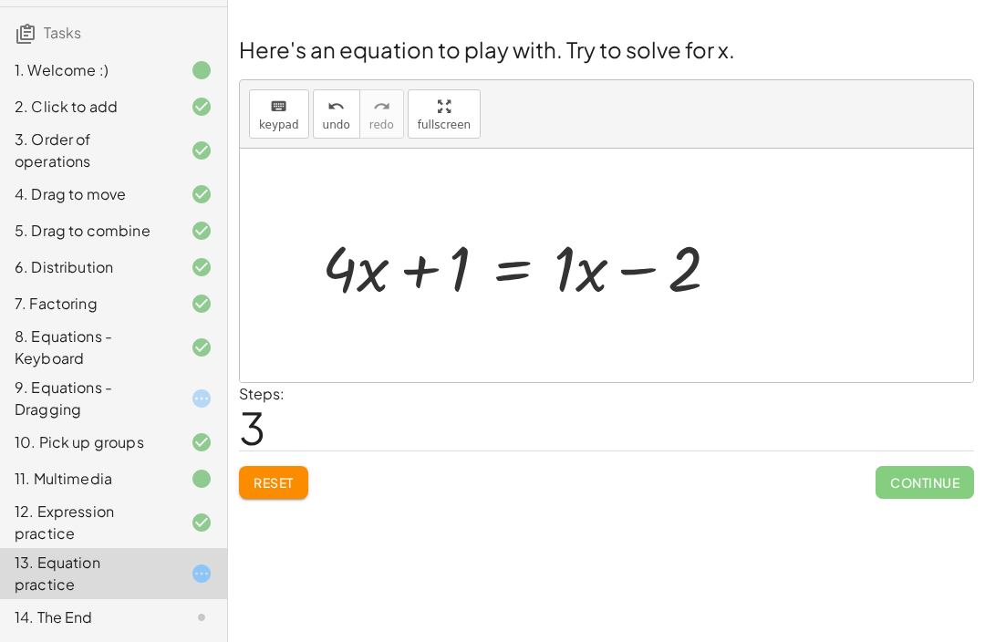
click at [288, 468] on button "Reset" at bounding box center [273, 482] width 69 height 33
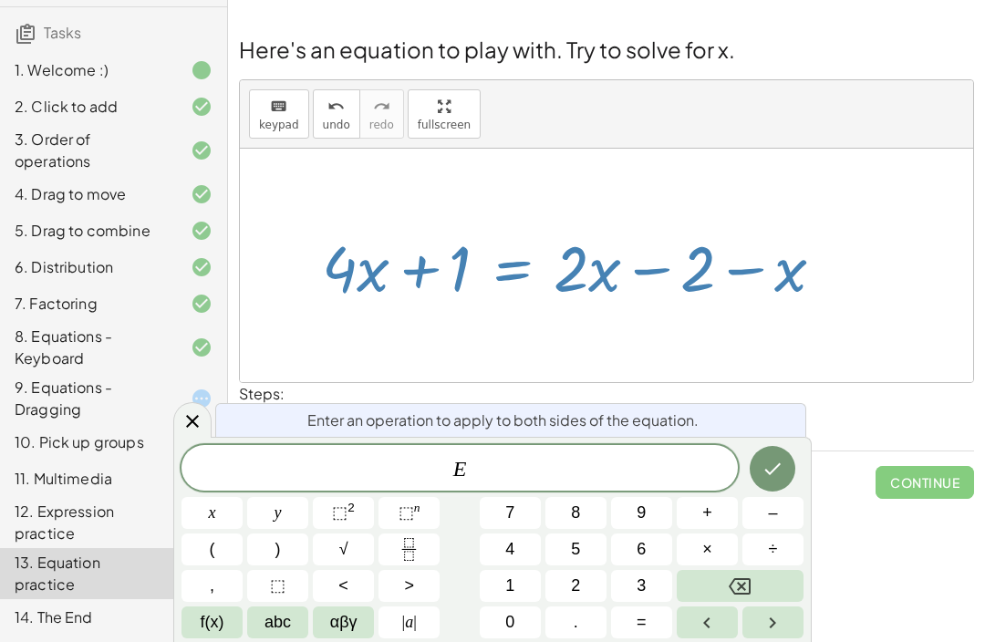
click at [782, 506] on button "–" at bounding box center [773, 513] width 61 height 32
click at [523, 553] on button "4" at bounding box center [510, 550] width 61 height 32
click at [782, 484] on button "Done" at bounding box center [773, 469] width 46 height 46
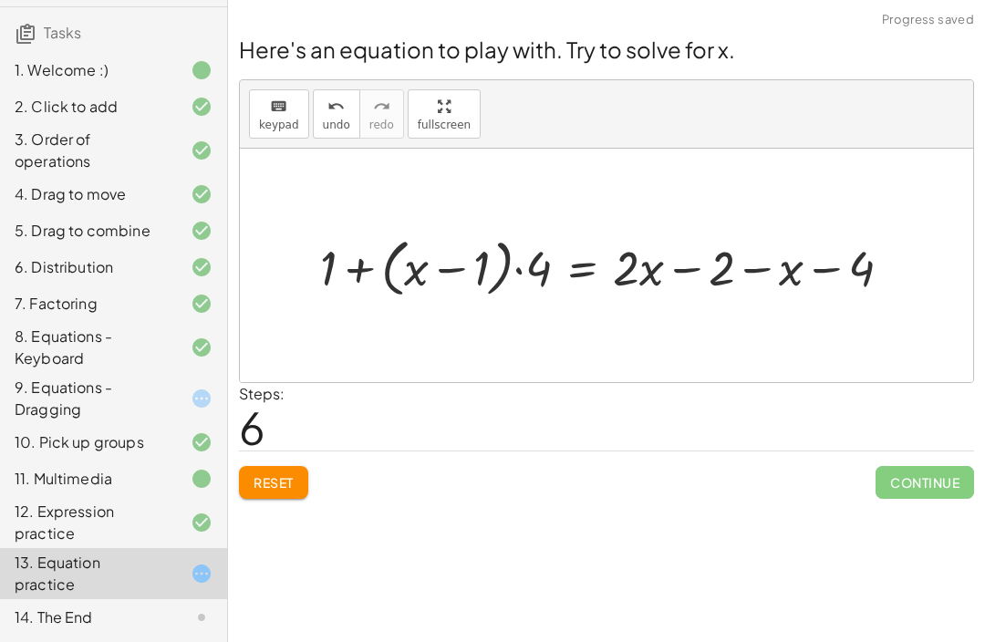
click at [293, 473] on button "Reset" at bounding box center [273, 482] width 69 height 33
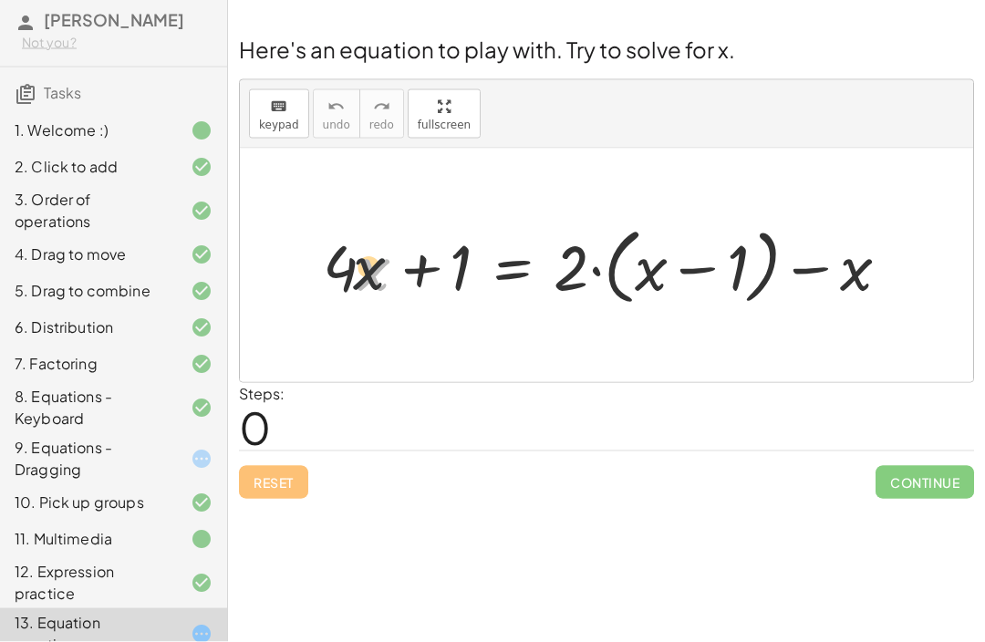
scroll to position [0, 0]
click at [255, 477] on span "Reset" at bounding box center [274, 482] width 40 height 16
click at [283, 498] on button "Reset" at bounding box center [273, 482] width 69 height 33
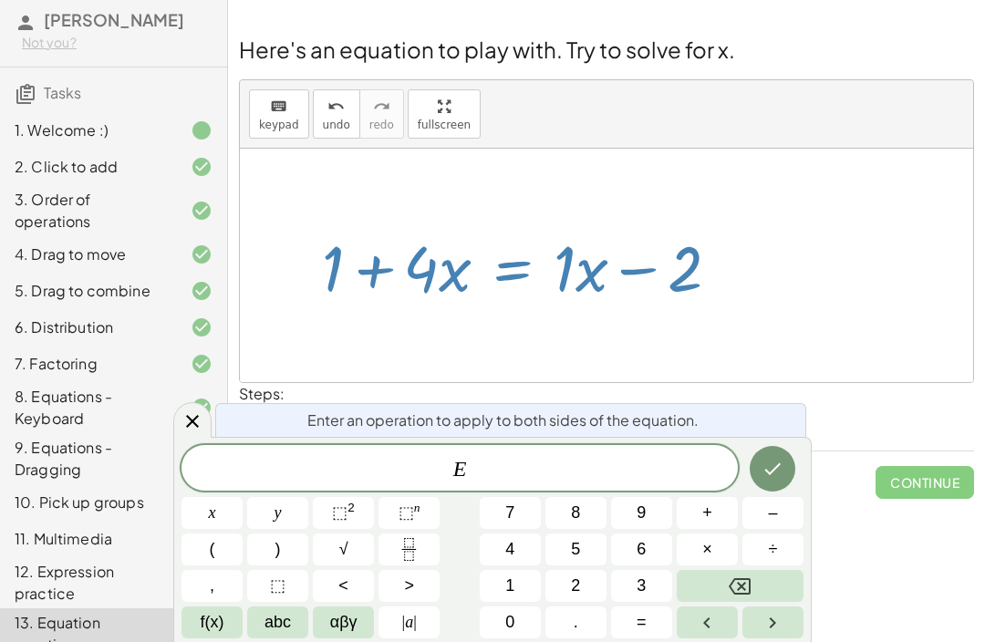
click at [780, 518] on button "–" at bounding box center [773, 513] width 61 height 32
click at [585, 585] on button "2" at bounding box center [575, 586] width 61 height 32
click at [777, 469] on icon "Done" at bounding box center [773, 469] width 22 height 22
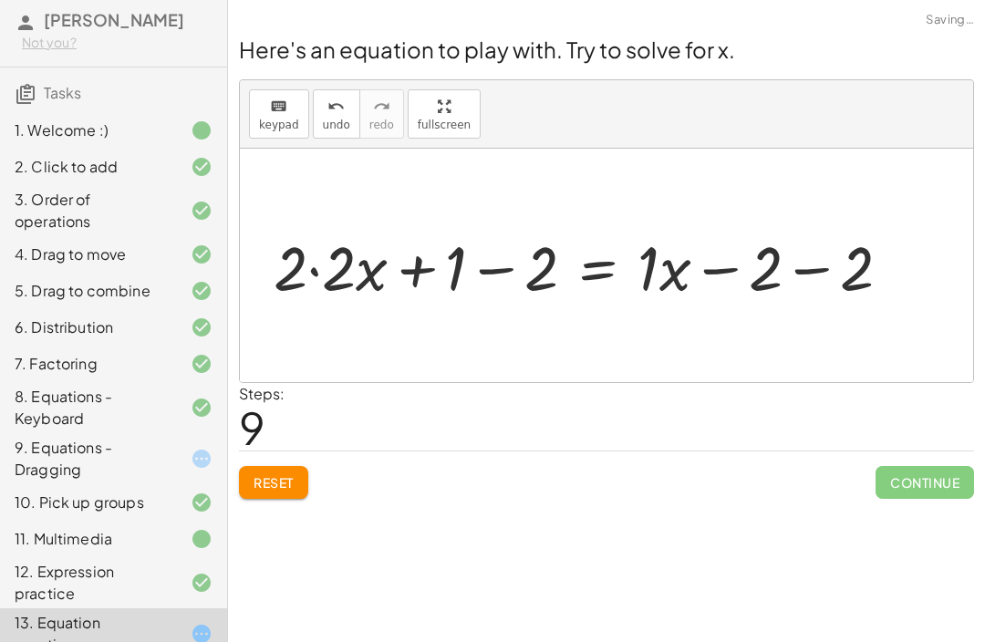
click at [298, 496] on button "Reset" at bounding box center [273, 482] width 69 height 33
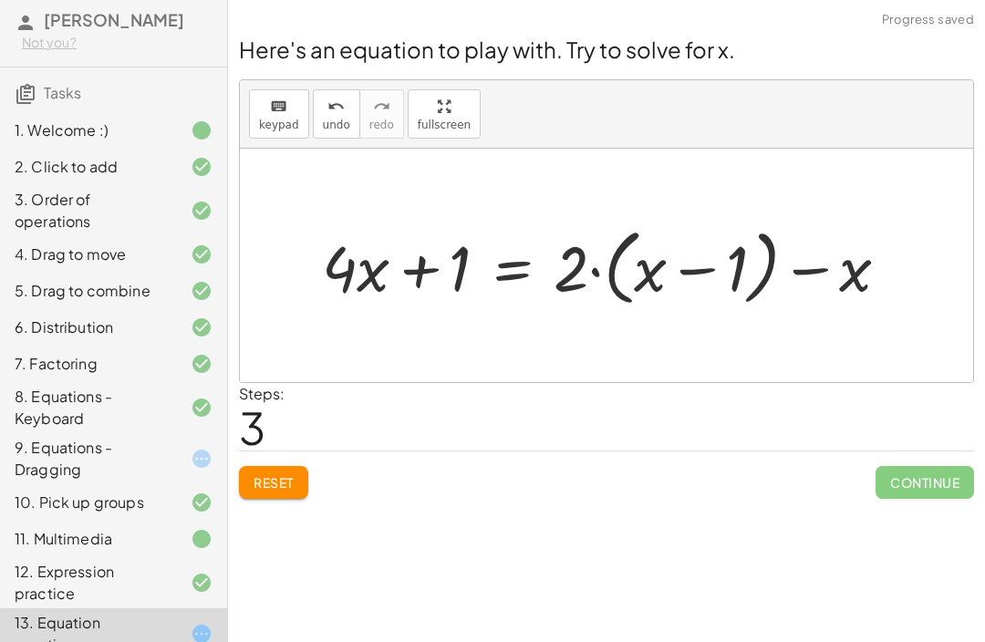
click at [267, 497] on button "Reset" at bounding box center [273, 482] width 69 height 33
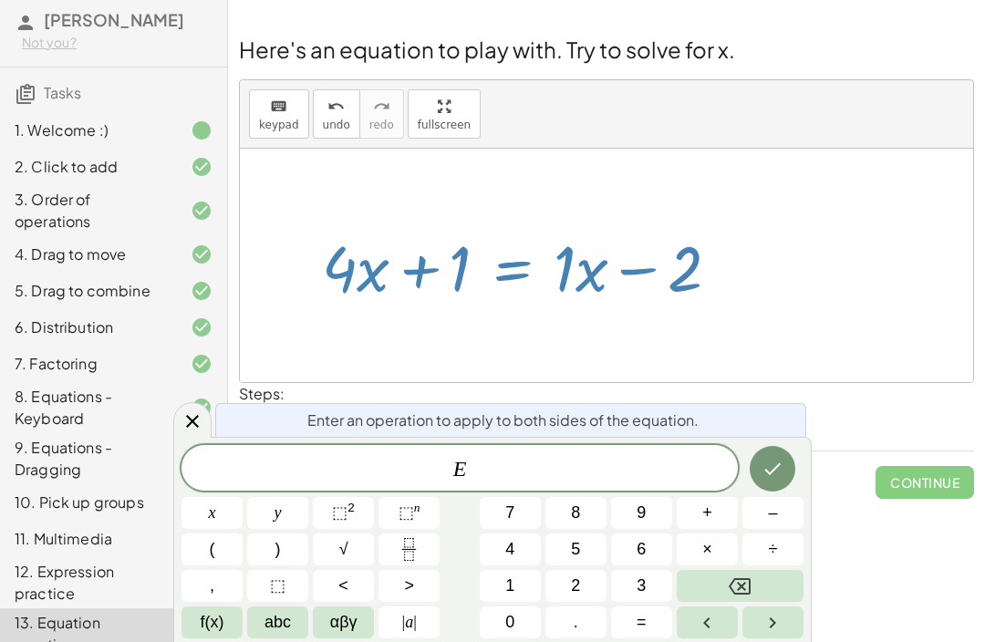
click at [778, 542] on span "÷" at bounding box center [773, 549] width 9 height 25
click at [764, 599] on button "Backspace" at bounding box center [740, 586] width 127 height 32
click at [775, 547] on span "÷" at bounding box center [773, 549] width 9 height 25
click at [577, 573] on button "2" at bounding box center [575, 586] width 61 height 32
click at [769, 469] on icon "Done" at bounding box center [773, 469] width 22 height 22
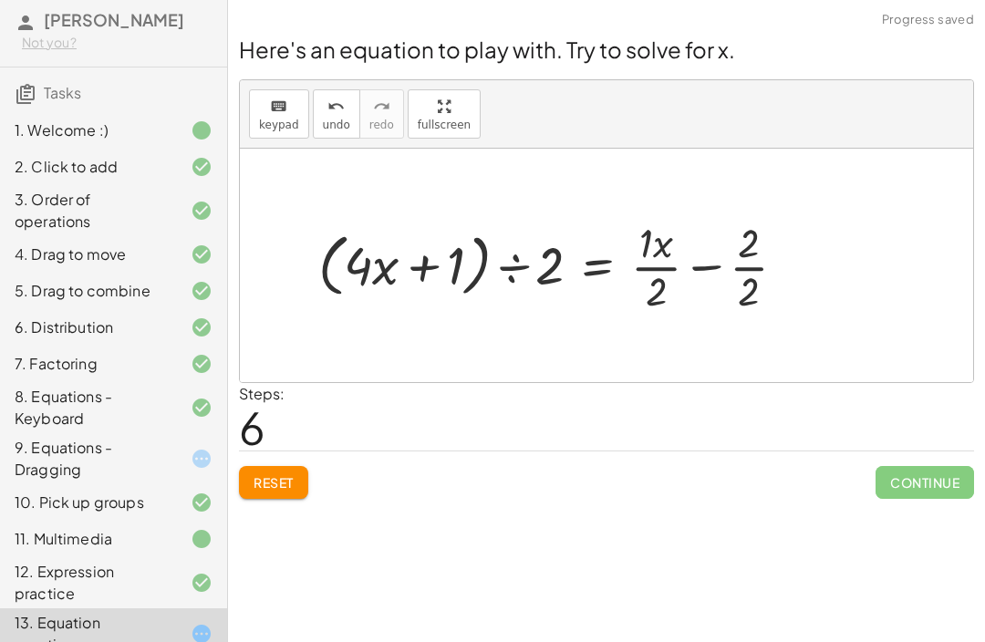
click at [296, 493] on button "Reset" at bounding box center [273, 482] width 69 height 33
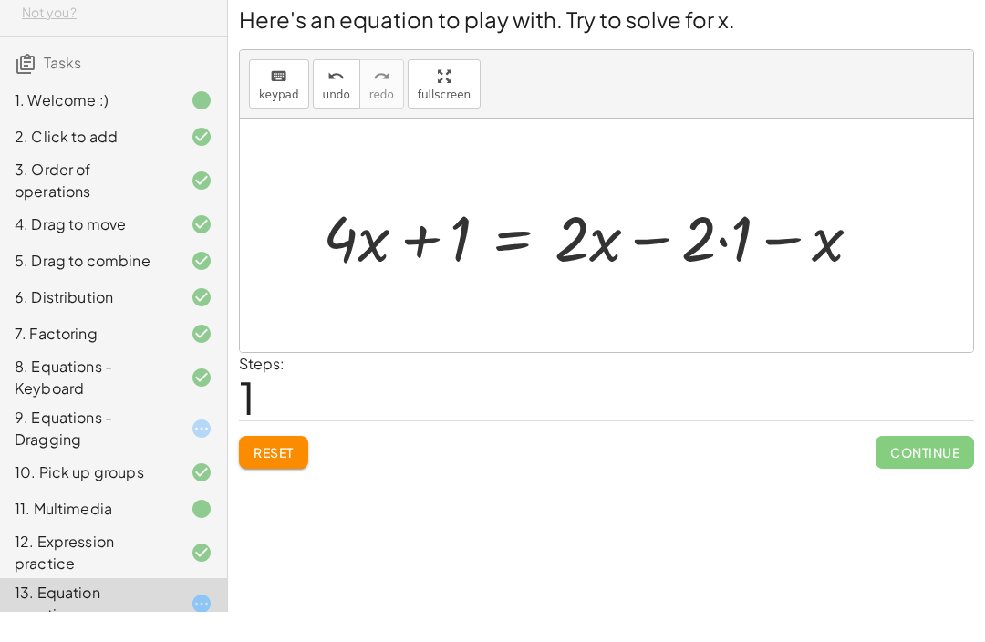
scroll to position [4, 0]
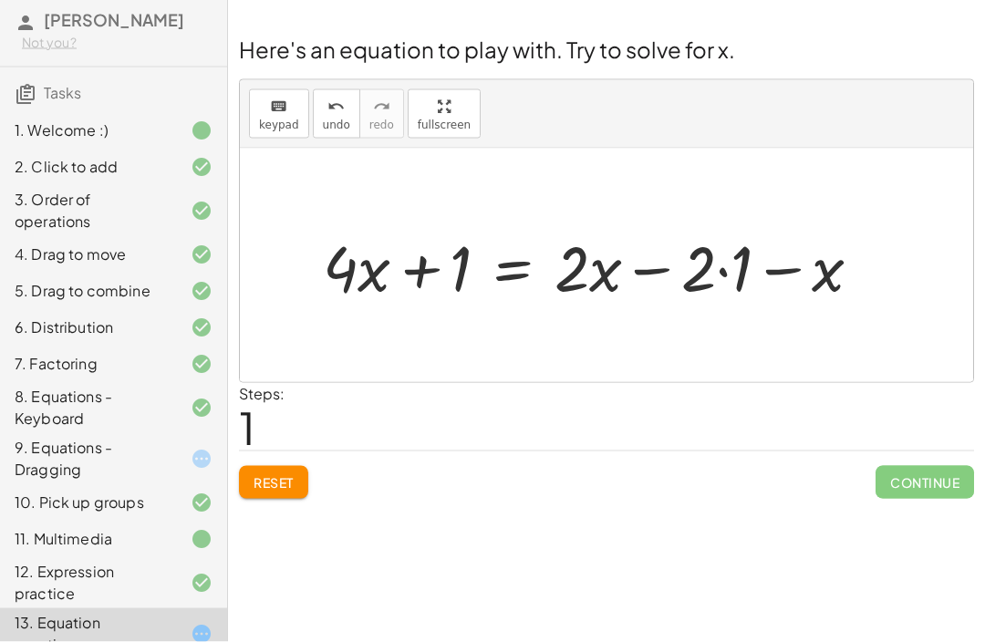
click at [16, 641] on div "13. Equation practice" at bounding box center [113, 633] width 227 height 51
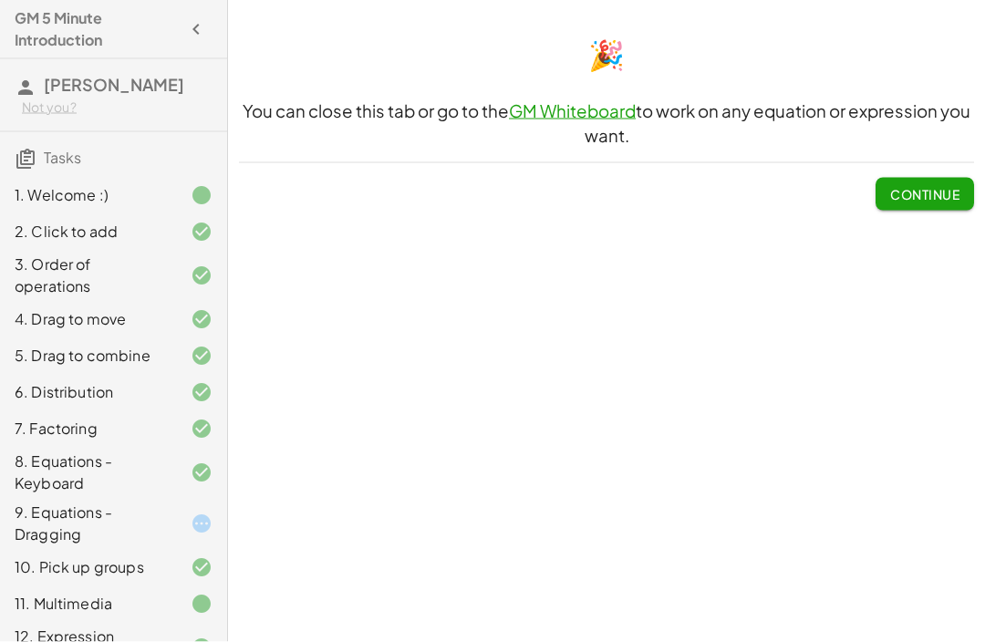
click at [901, 190] on span "Continue" at bounding box center [924, 194] width 69 height 16
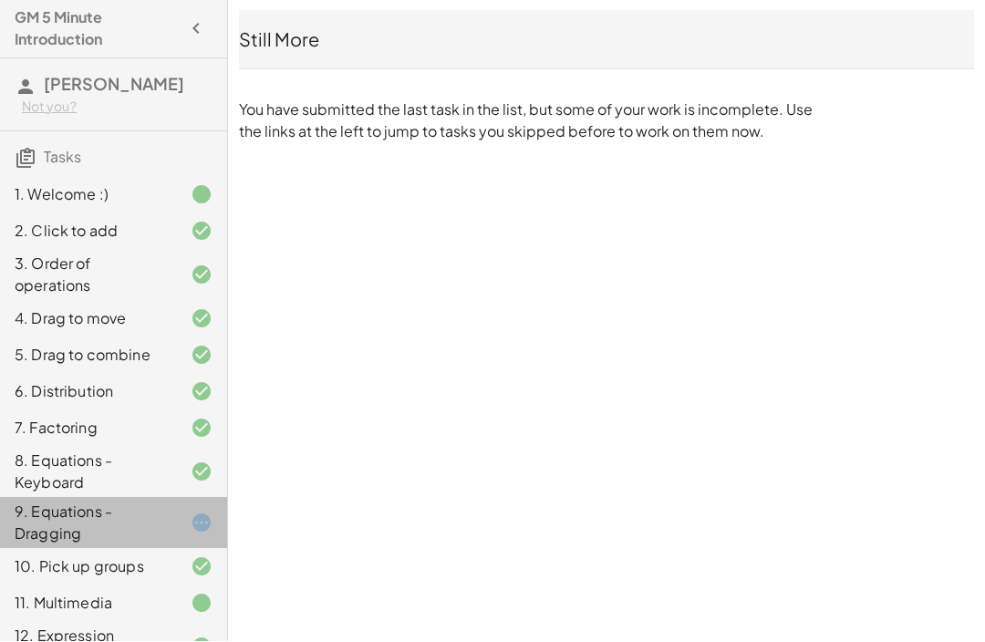
click at [69, 520] on div "9. Equations - Dragging" at bounding box center [88, 524] width 147 height 44
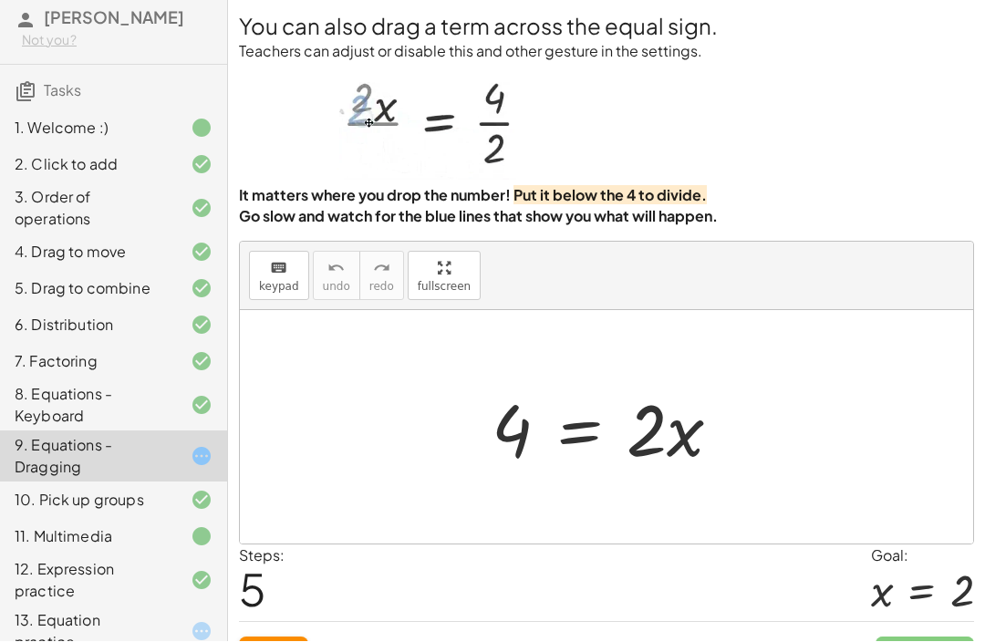
scroll to position [65, 0]
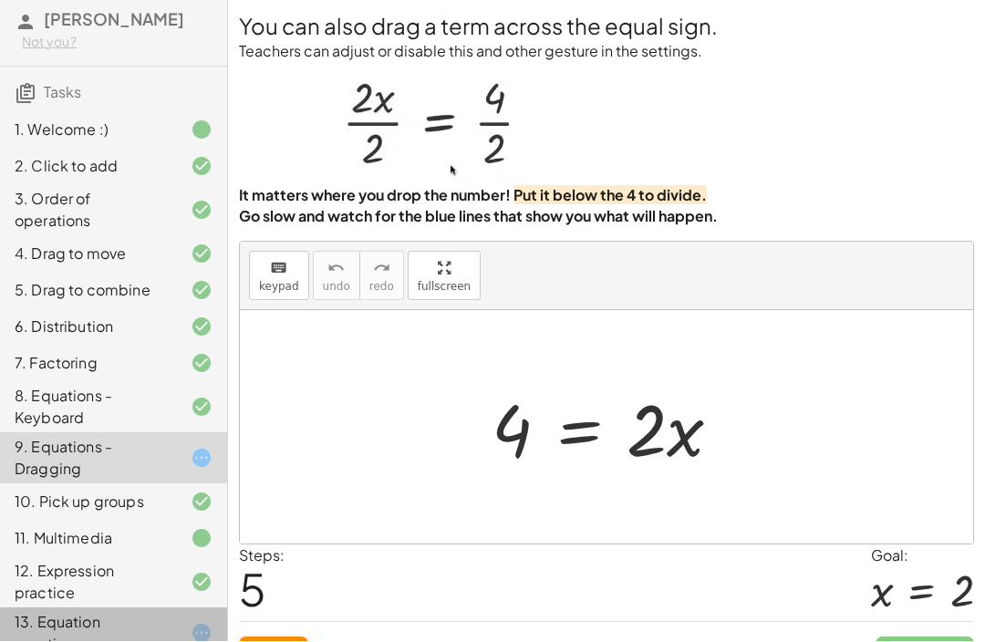
click at [27, 612] on div "13. Equation practice" at bounding box center [88, 634] width 147 height 44
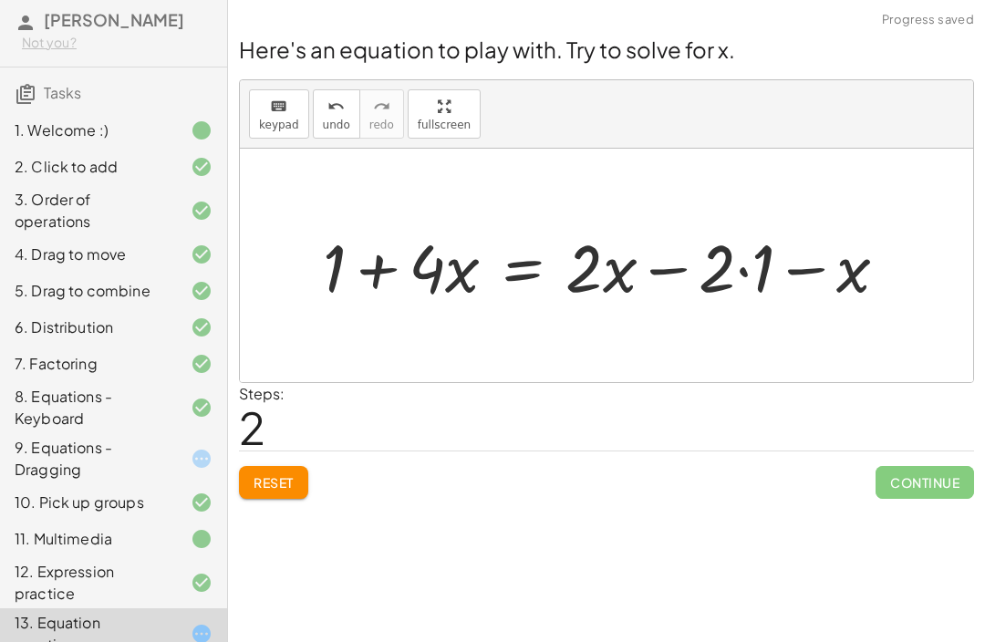
click at [249, 478] on button "Reset" at bounding box center [273, 482] width 69 height 33
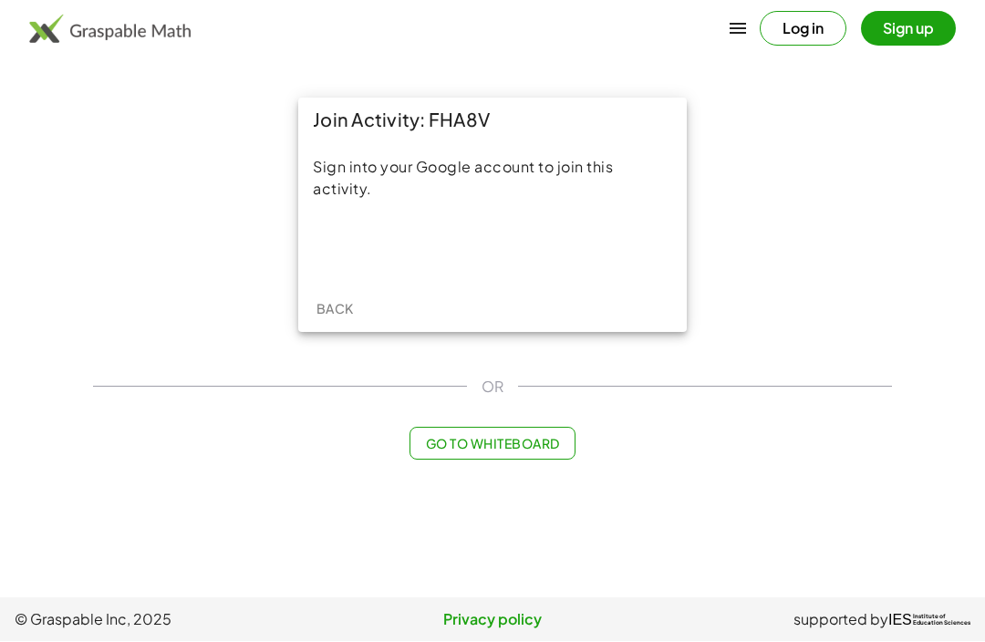
scroll to position [5, 0]
click at [546, 234] on div "Sign in with Google. Opens in new tab" at bounding box center [493, 248] width 168 height 40
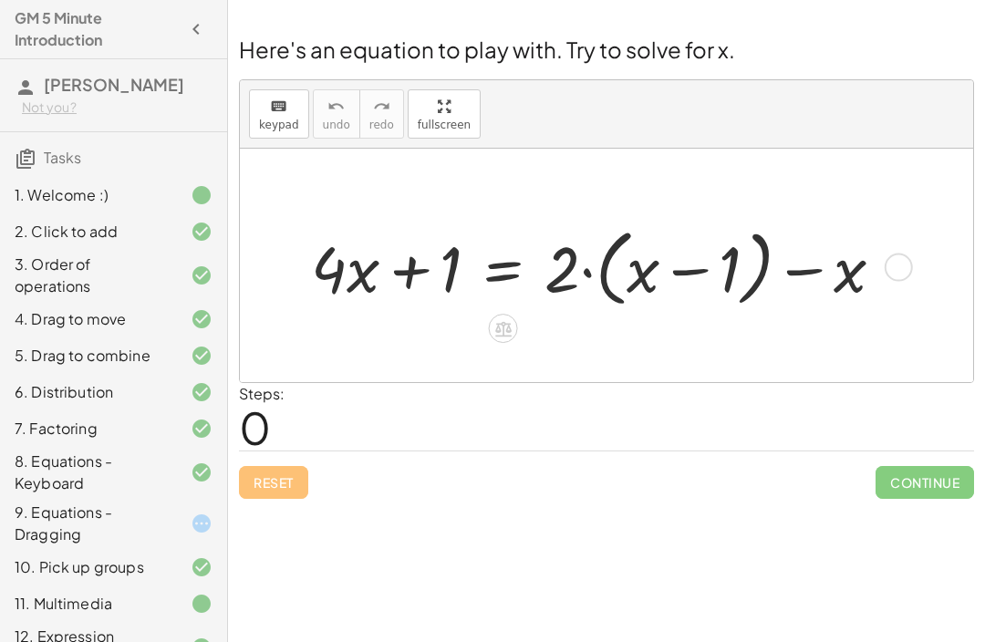
scroll to position [26, 0]
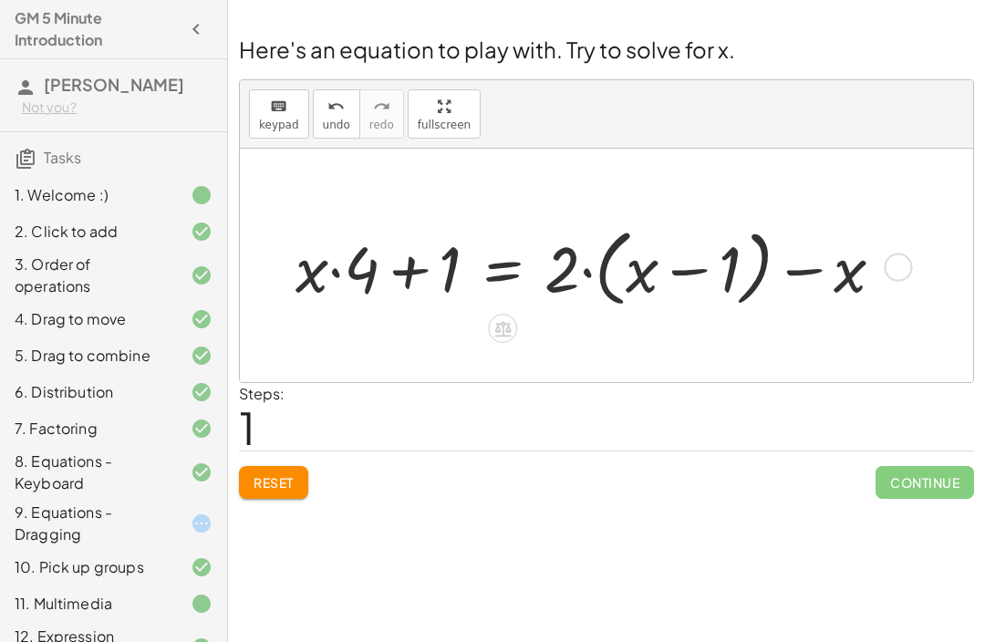
click at [253, 466] on button "Reset" at bounding box center [273, 482] width 69 height 33
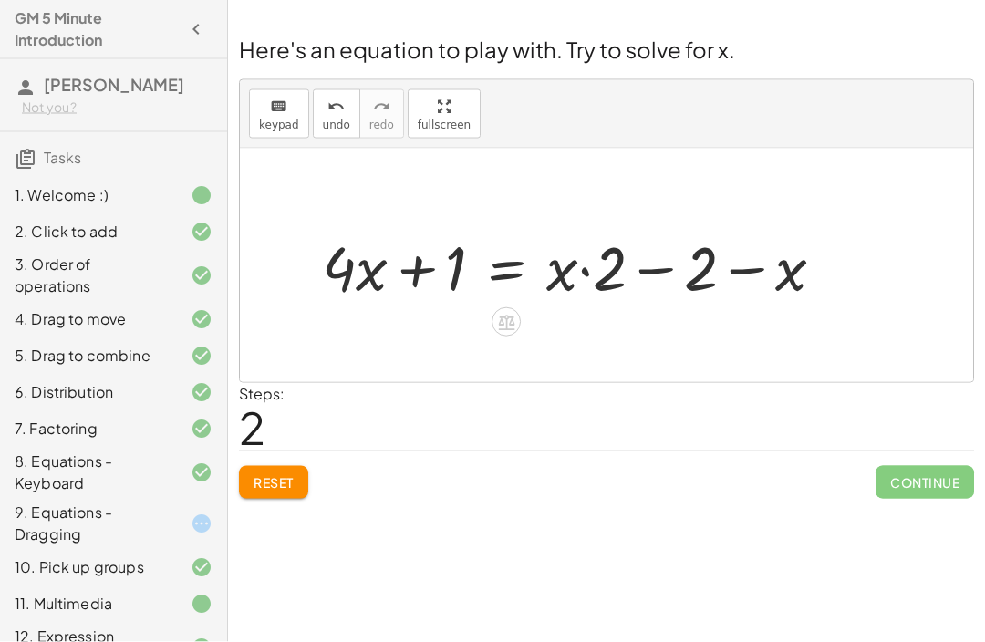
scroll to position [55, 0]
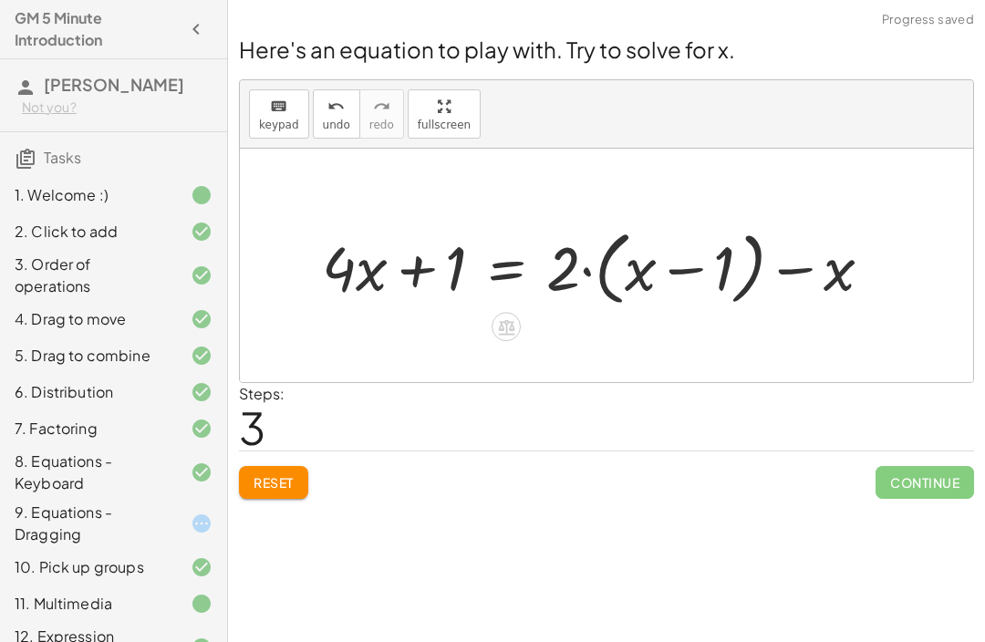
click at [264, 466] on button "Reset" at bounding box center [273, 482] width 69 height 33
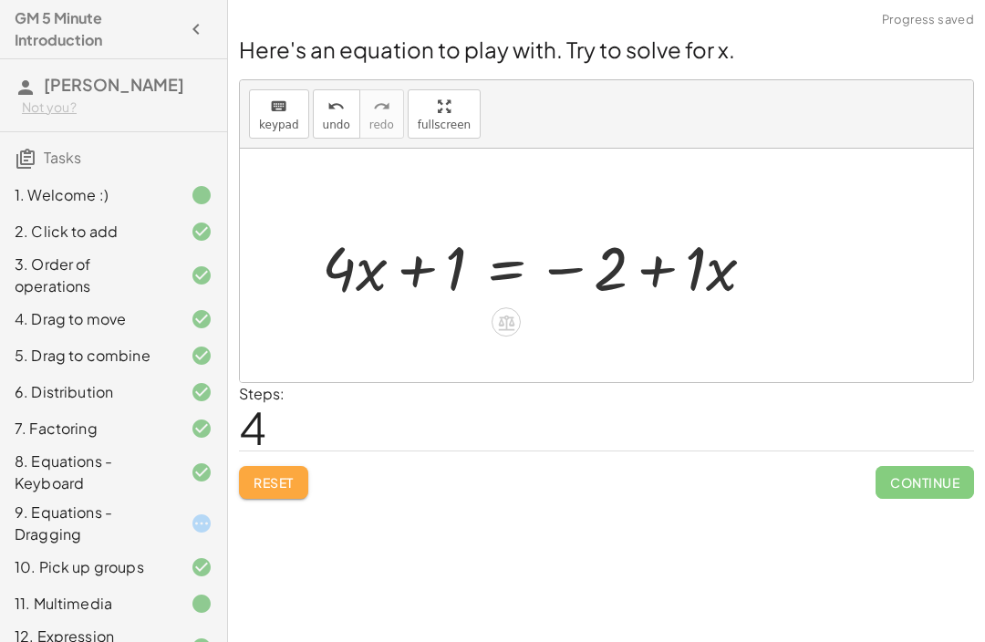
click at [267, 466] on button "Reset" at bounding box center [273, 482] width 69 height 33
click at [307, 466] on button "Reset" at bounding box center [273, 482] width 69 height 33
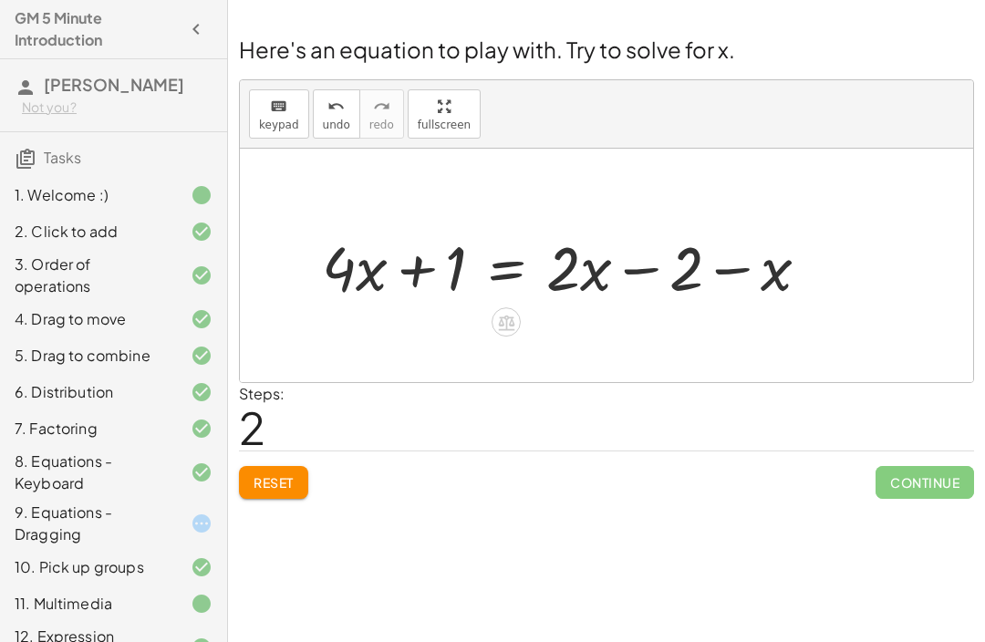
scroll to position [60, 0]
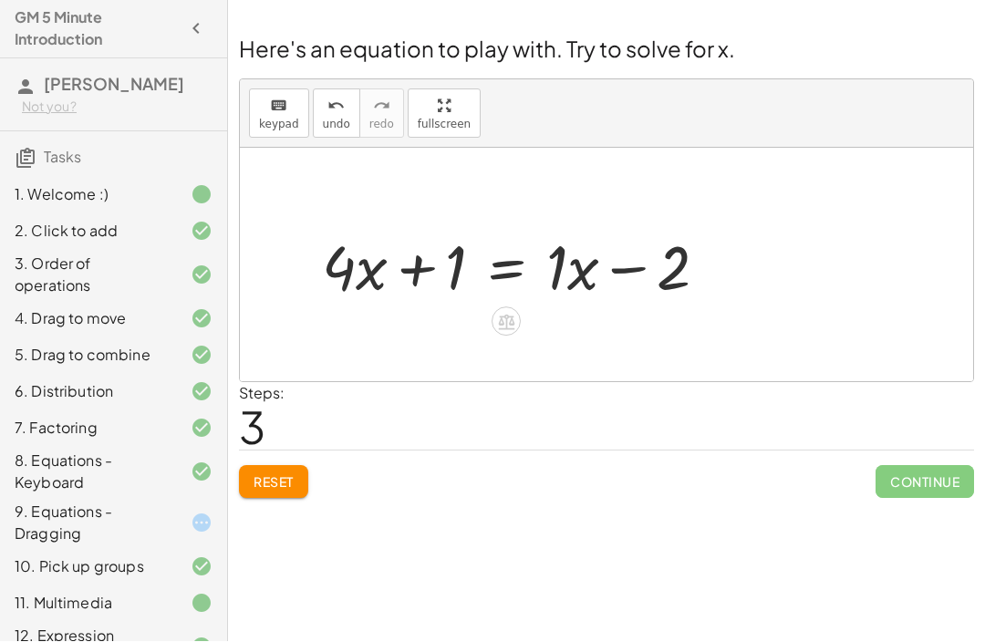
click at [244, 466] on button "Reset" at bounding box center [273, 482] width 69 height 33
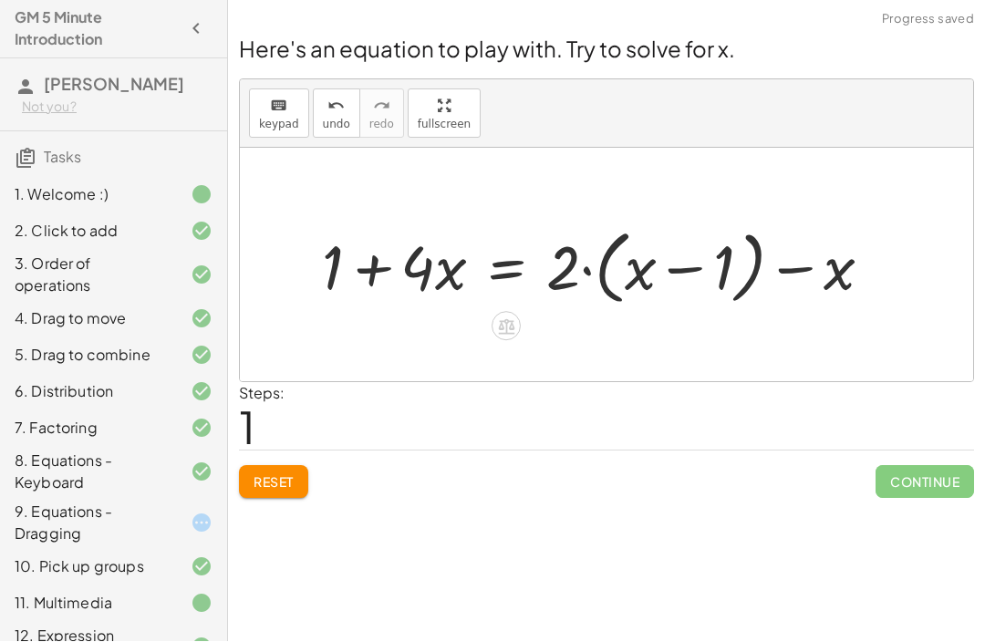
click at [274, 452] on div "Welcome to Graspable Math! Graspable Math turns math symbols into objects you c…" at bounding box center [606, 321] width 757 height 642
click at [285, 474] on span "Reset" at bounding box center [274, 482] width 40 height 16
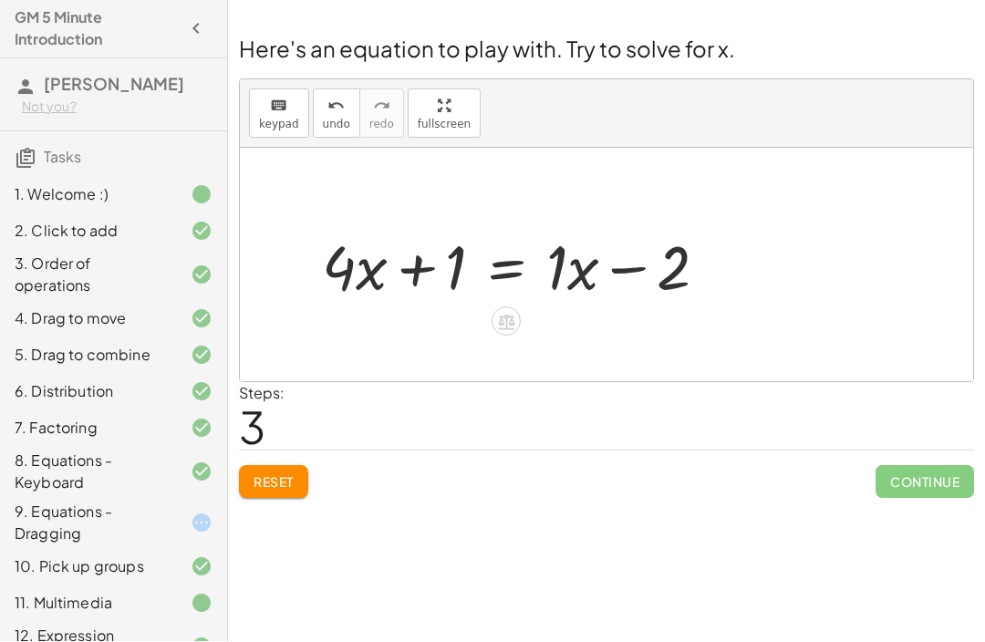
click at [265, 449] on div "Welcome to Graspable Math! Graspable Math turns math symbols into objects you c…" at bounding box center [606, 321] width 757 height 642
click at [255, 466] on button "Reset" at bounding box center [273, 482] width 69 height 33
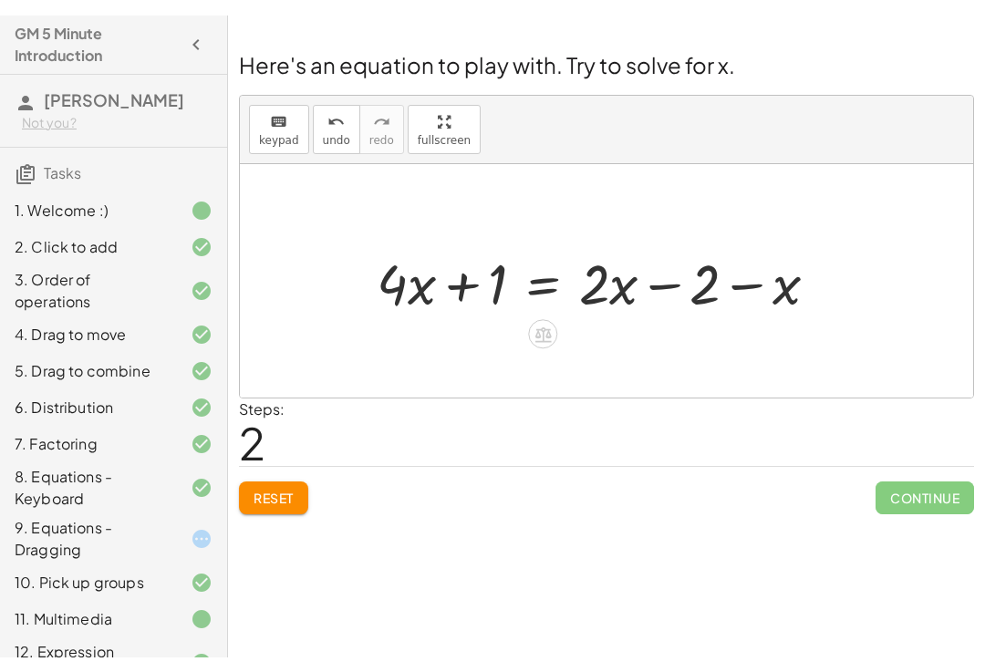
scroll to position [30, 0]
